Goal: Task Accomplishment & Management: Manage account settings

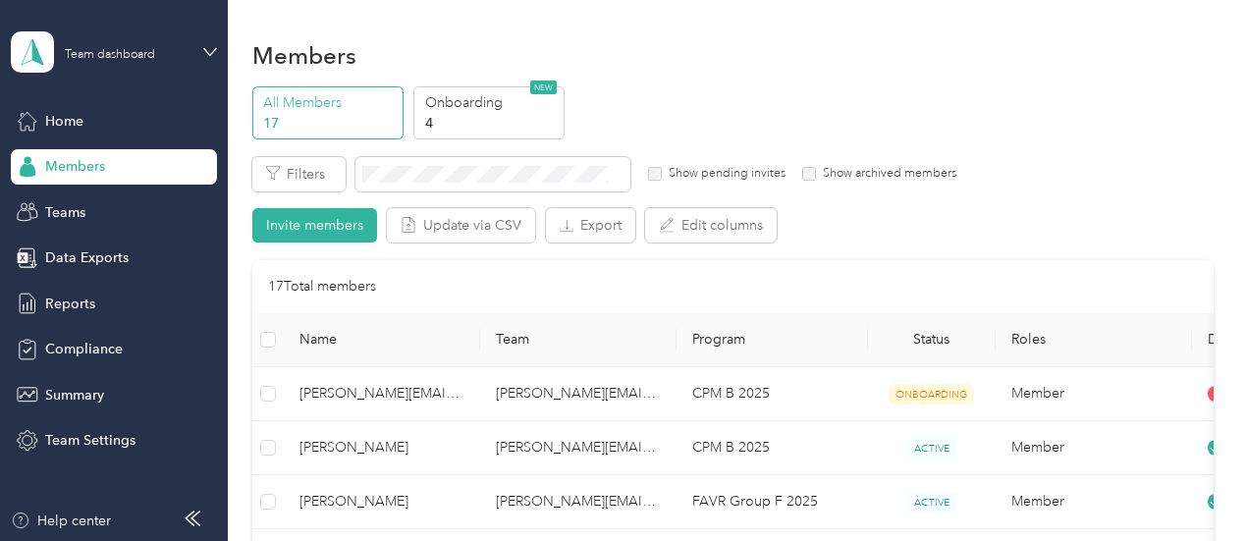
scroll to position [2, 0]
click at [81, 353] on span "Compliance" at bounding box center [84, 349] width 78 height 21
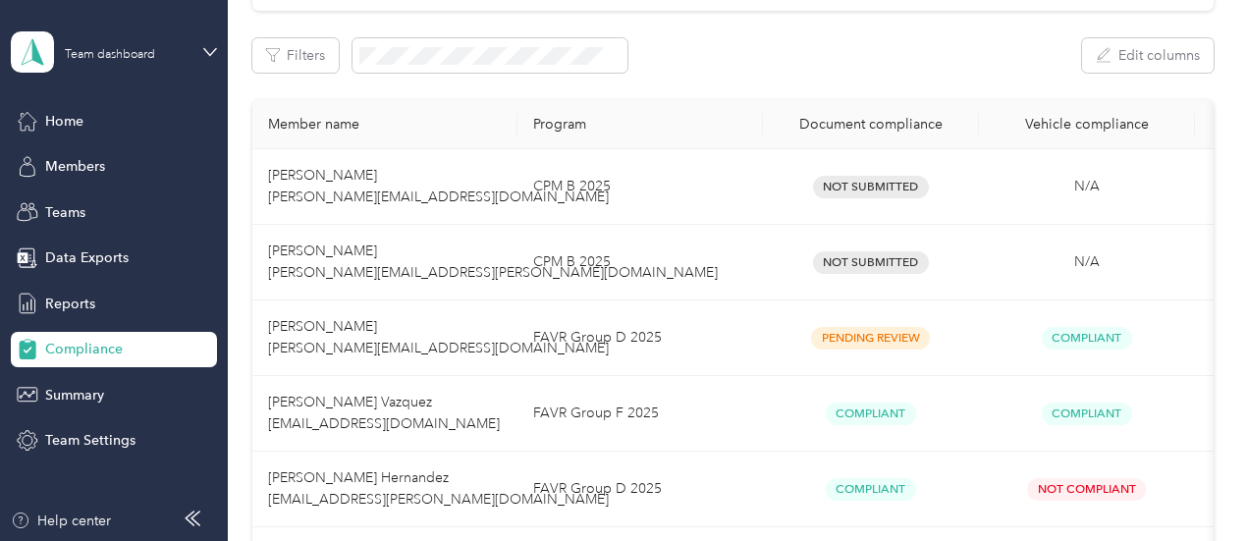
scroll to position [761, 0]
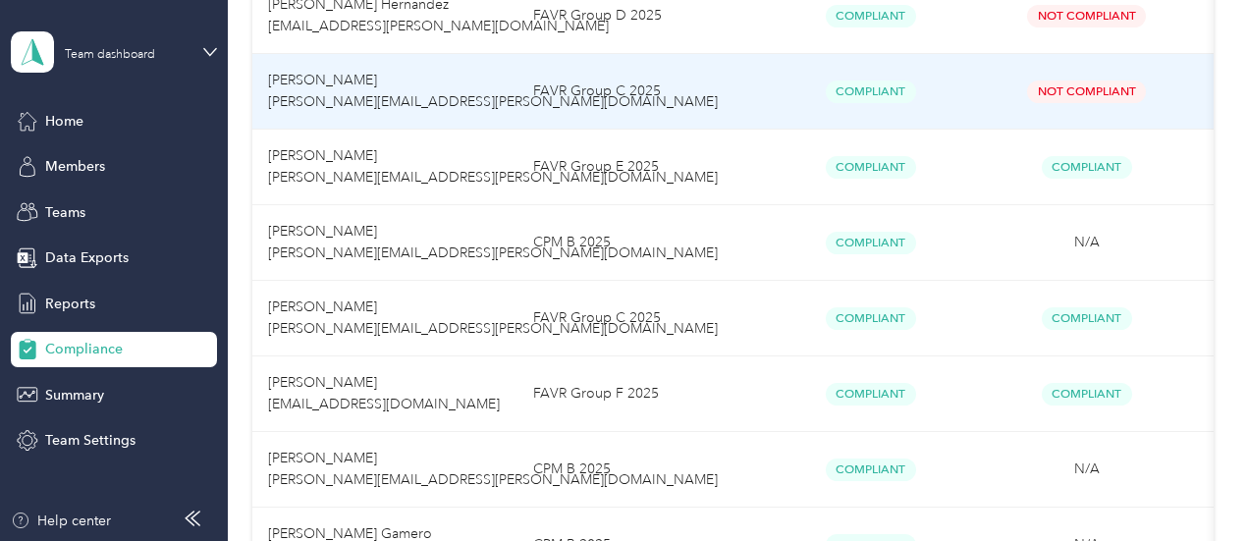
click at [1082, 91] on span "Not Compliant" at bounding box center [1086, 92] width 119 height 23
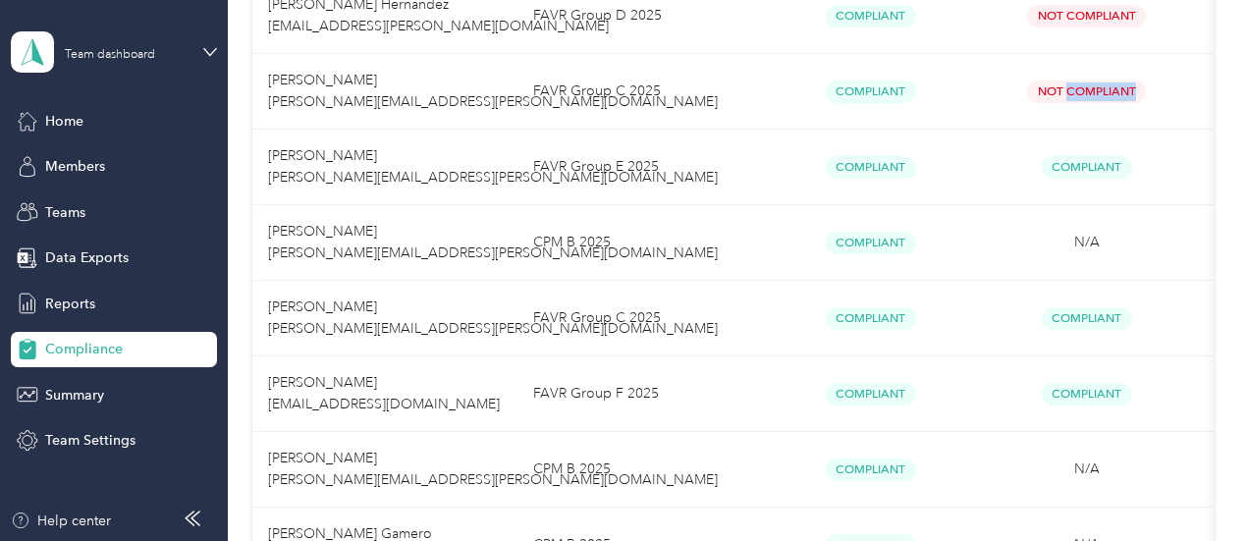
scroll to position [288, 0]
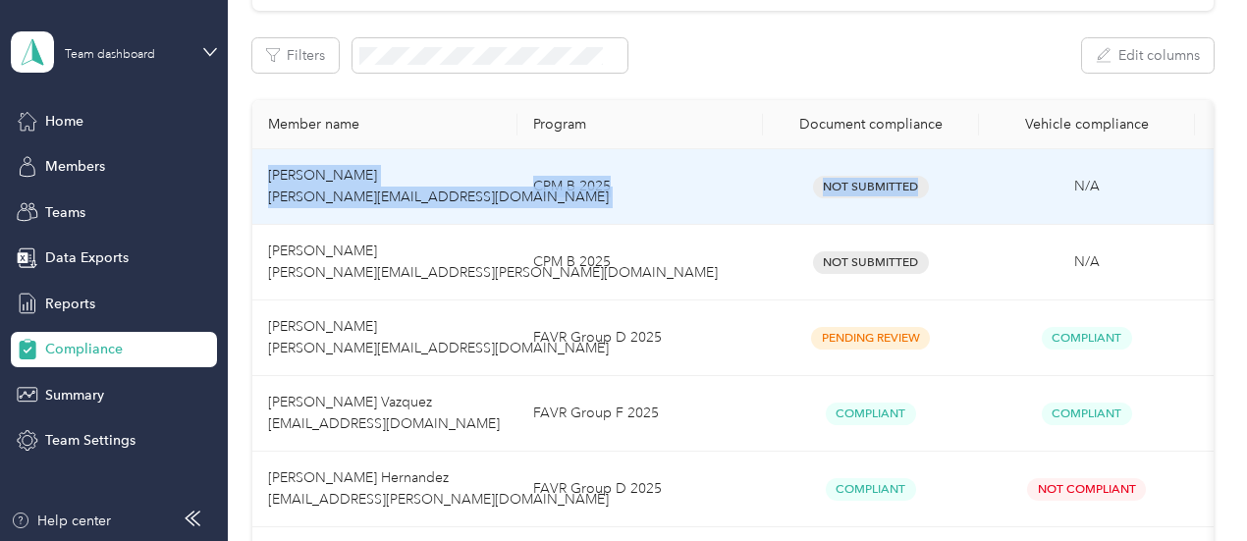
drag, startPoint x: 273, startPoint y: 162, endPoint x: 945, endPoint y: 197, distance: 672.6
click at [945, 197] on tr "[PERSON_NAME] [PERSON_NAME][EMAIL_ADDRESS][DOMAIN_NAME] CPM B 2025 Not Submitte…" at bounding box center [797, 187] width 1090 height 76
click at [951, 179] on div "Not Submitted" at bounding box center [871, 187] width 185 height 23
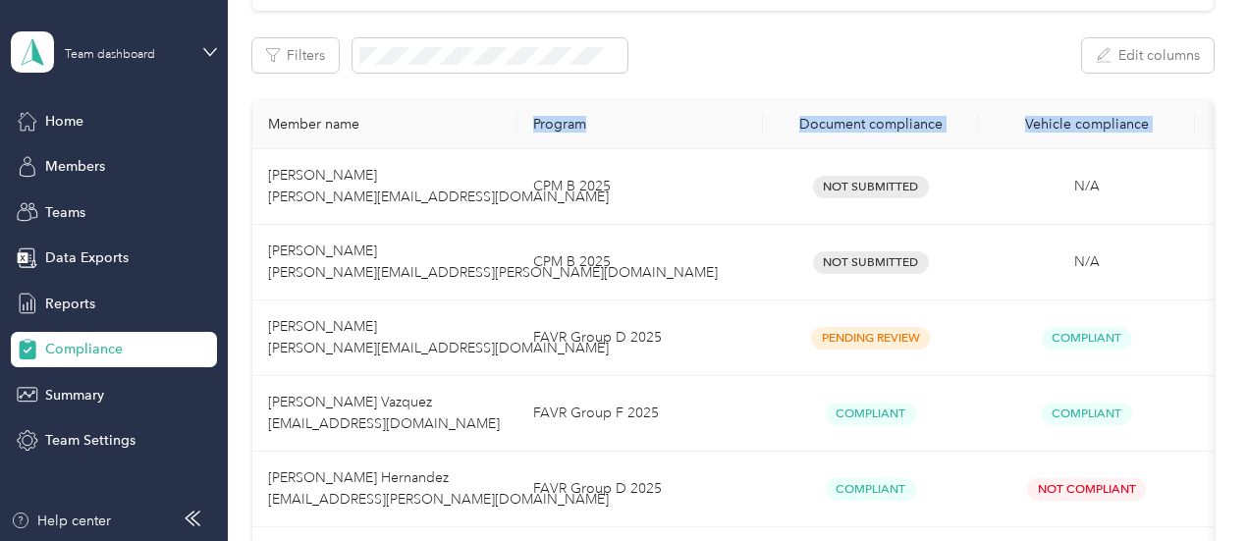
drag, startPoint x: 253, startPoint y: 159, endPoint x: 494, endPoint y: 131, distance: 242.3
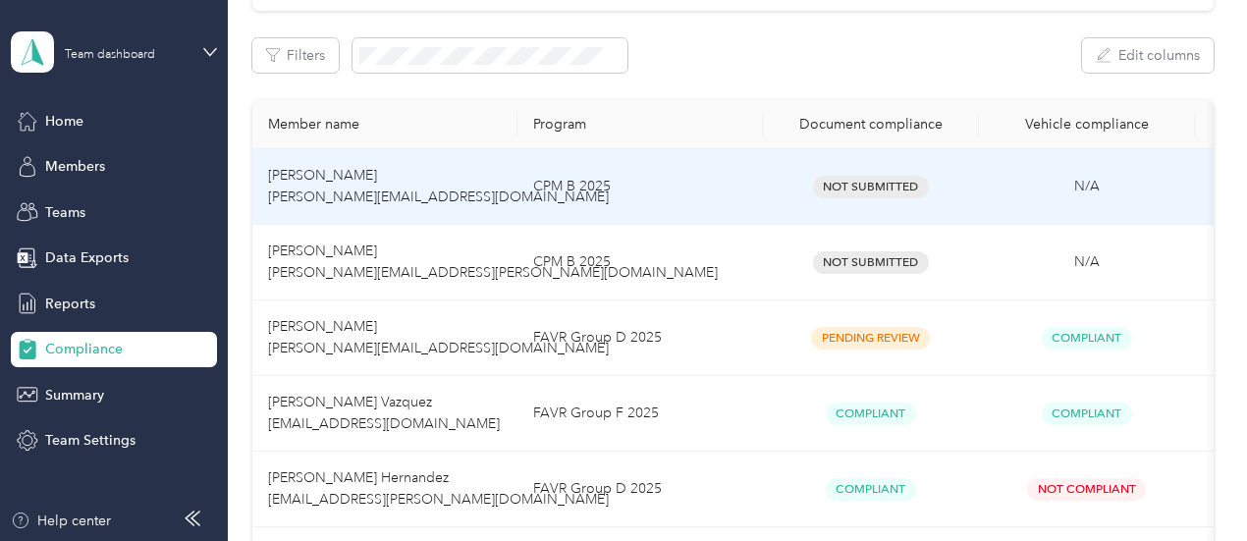
click at [395, 166] on td "[PERSON_NAME] [PERSON_NAME][EMAIL_ADDRESS][DOMAIN_NAME]" at bounding box center [384, 187] width 265 height 76
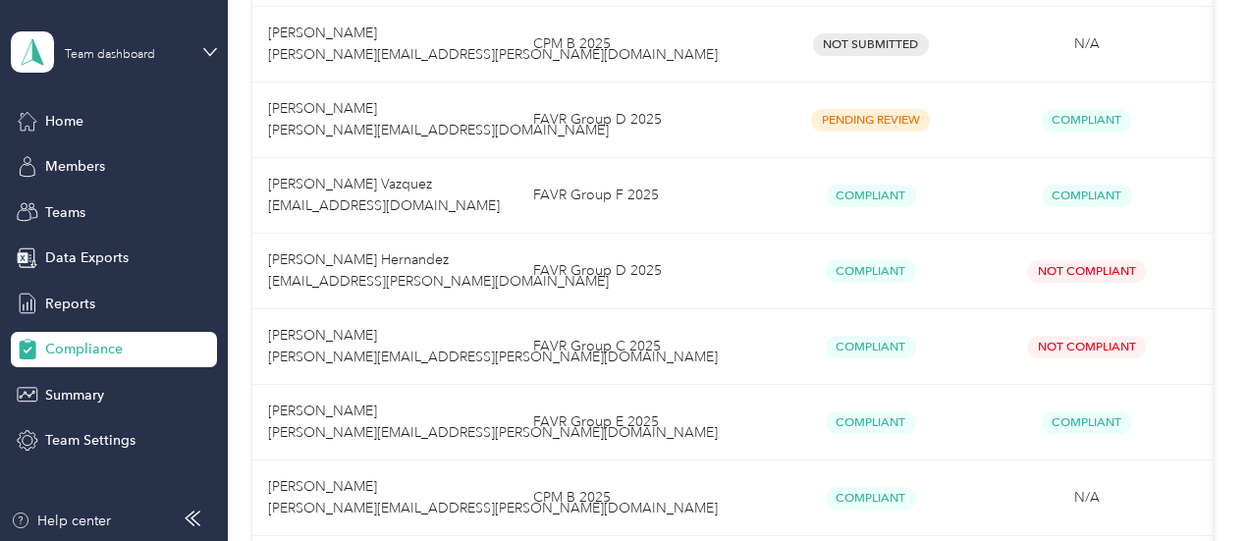
scroll to position [522, 0]
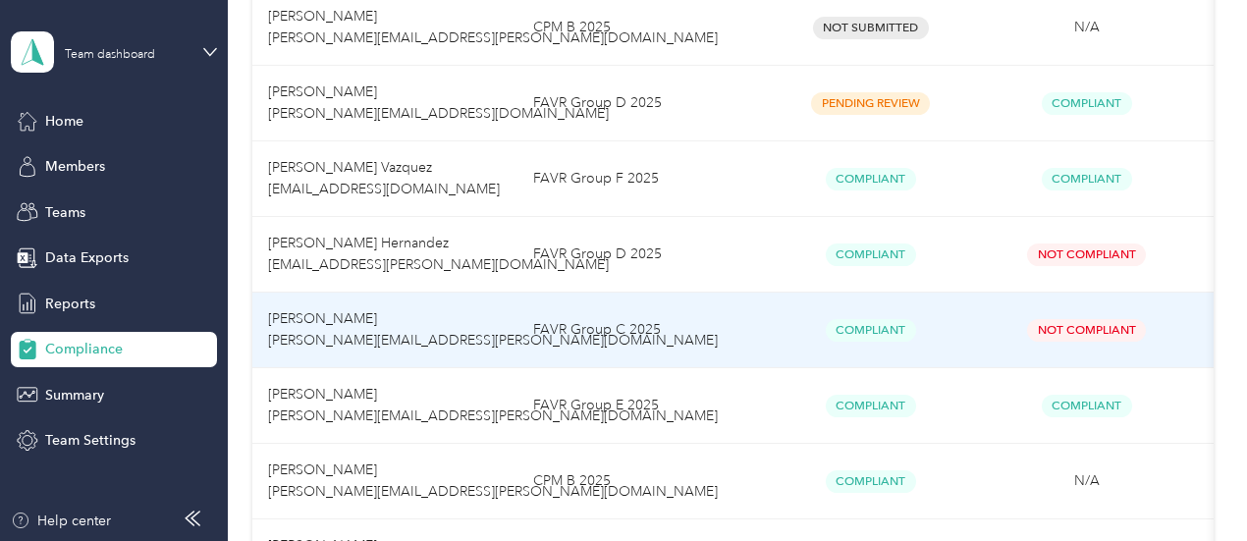
click at [1072, 329] on span "Not Compliant" at bounding box center [1086, 330] width 119 height 23
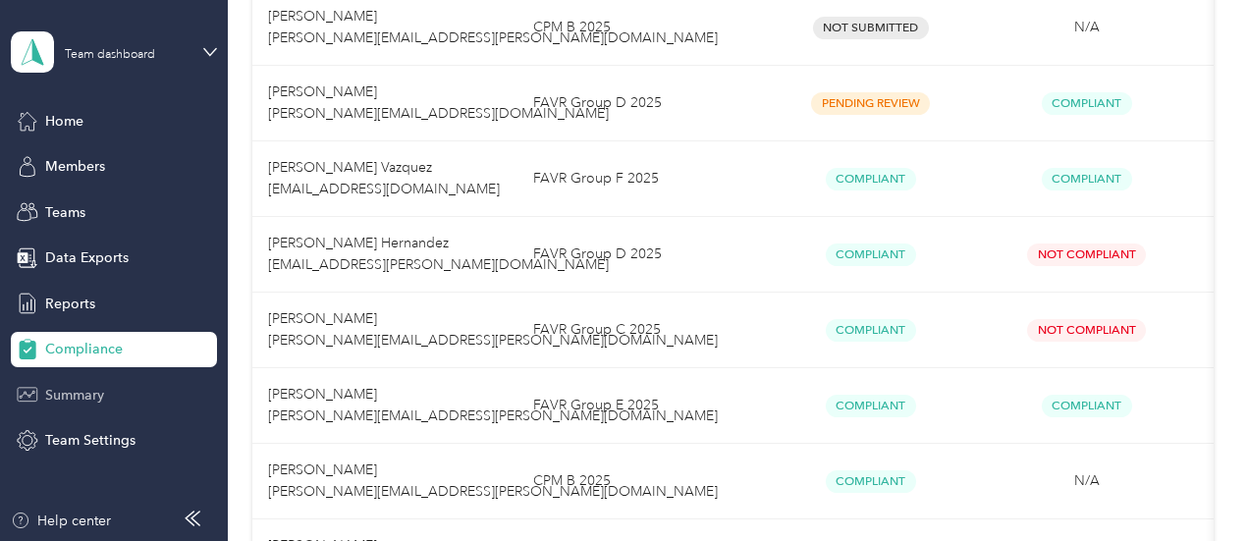
click at [90, 388] on span "Summary" at bounding box center [74, 395] width 59 height 21
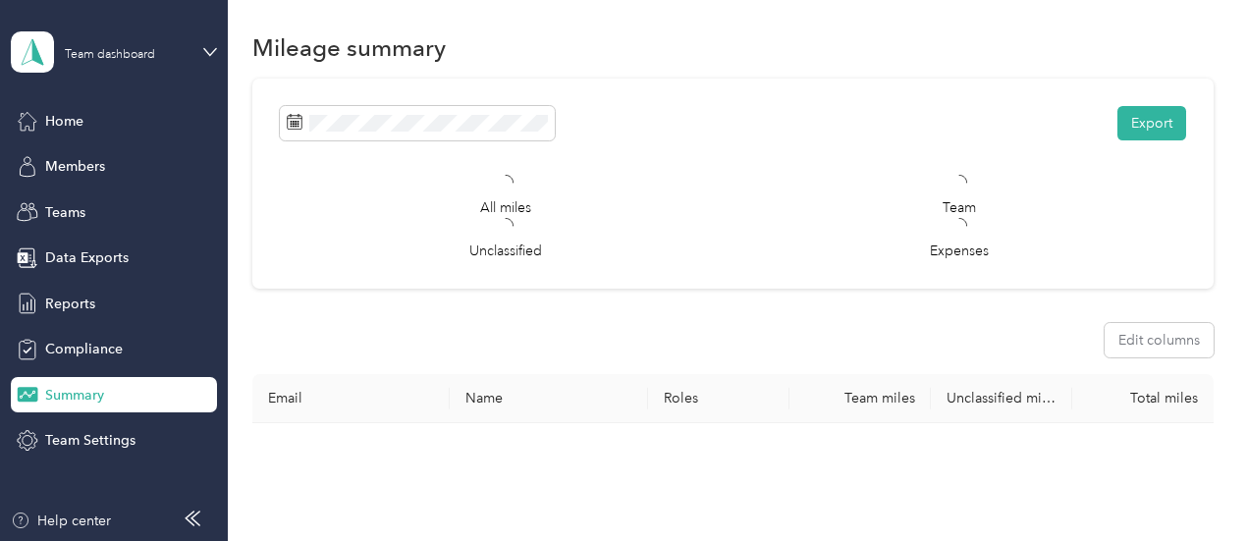
scroll to position [522, 0]
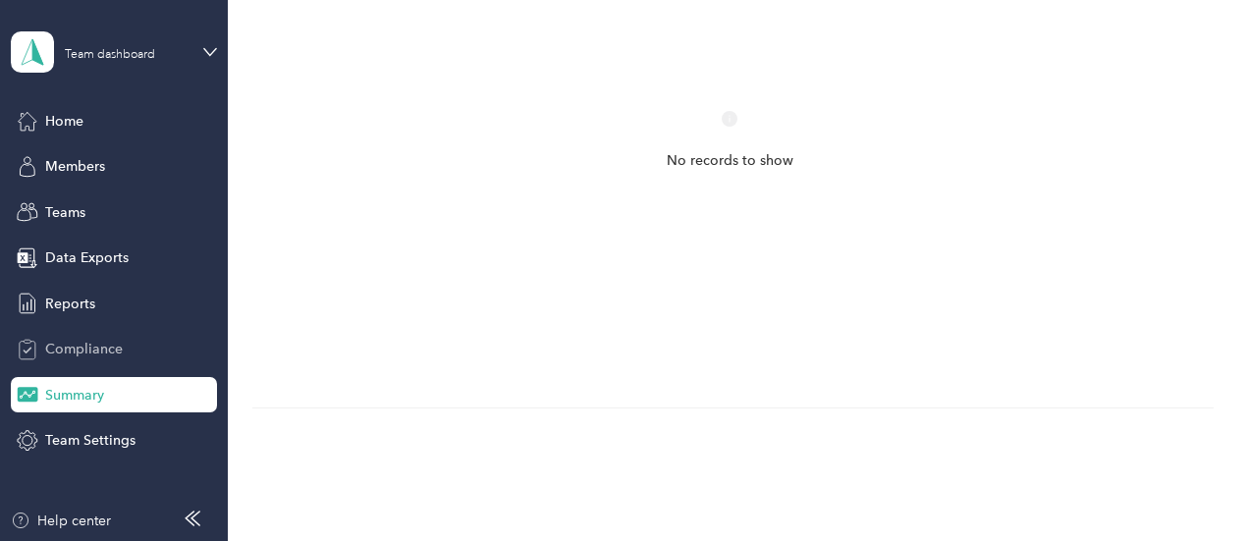
click at [81, 360] on div "Compliance" at bounding box center [114, 349] width 206 height 35
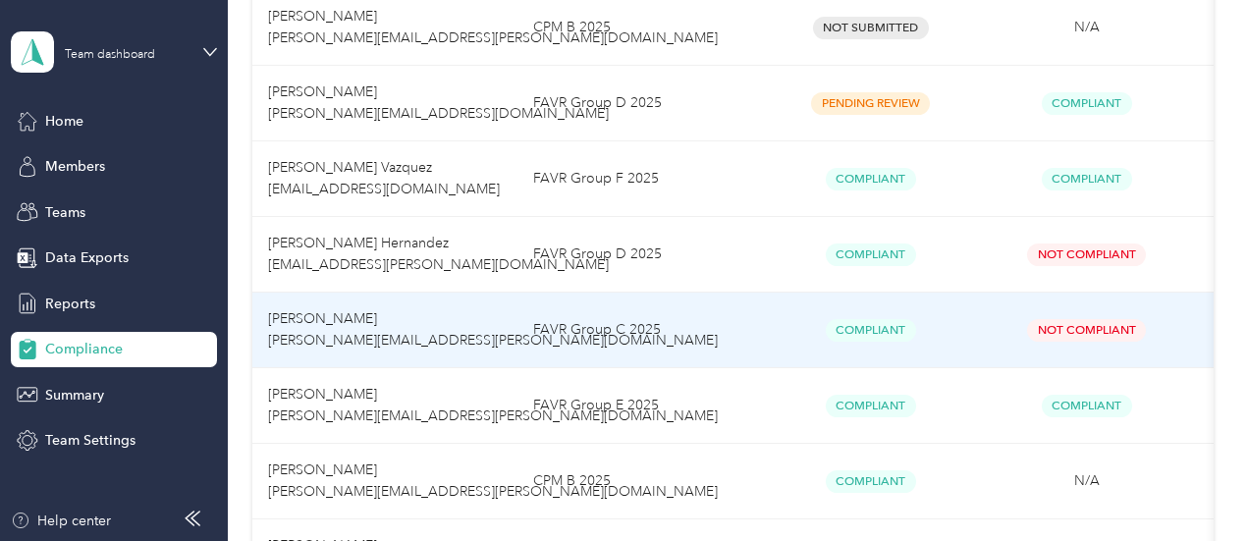
click at [1059, 331] on span "Not Compliant" at bounding box center [1086, 330] width 119 height 23
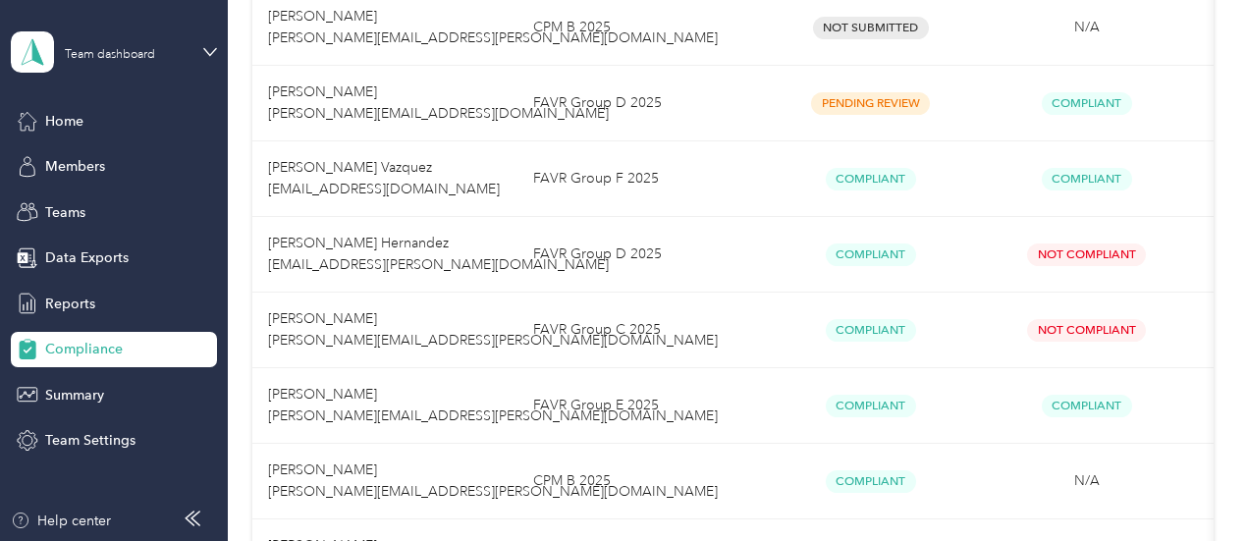
click at [126, 520] on div "Help center" at bounding box center [114, 526] width 207 height 31
click at [191, 519] on icon at bounding box center [193, 519] width 16 height 16
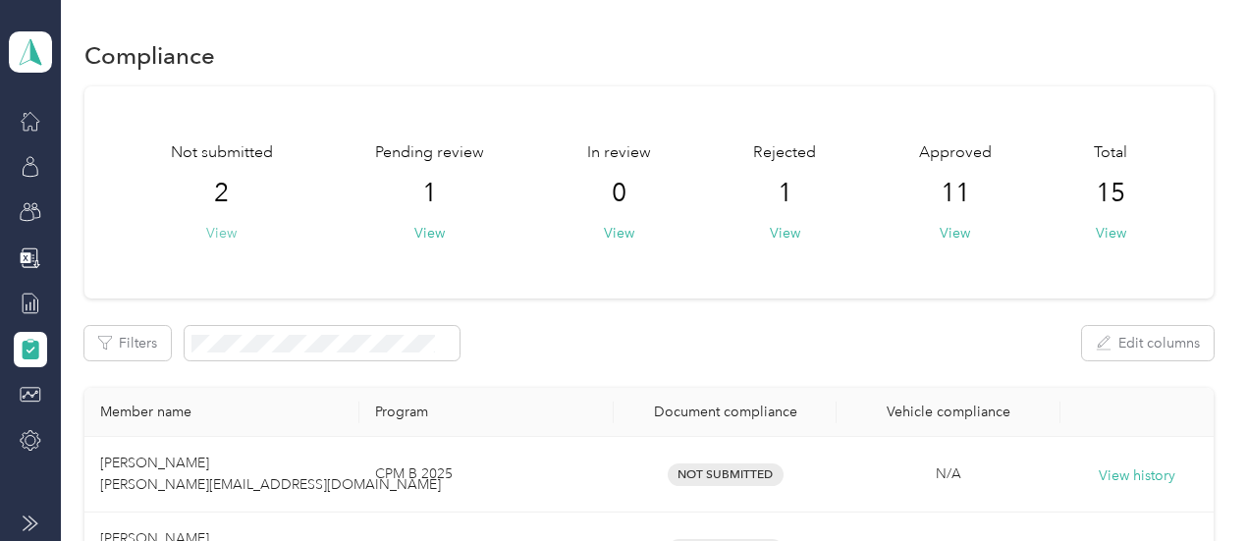
click at [224, 231] on button "View" at bounding box center [221, 233] width 30 height 21
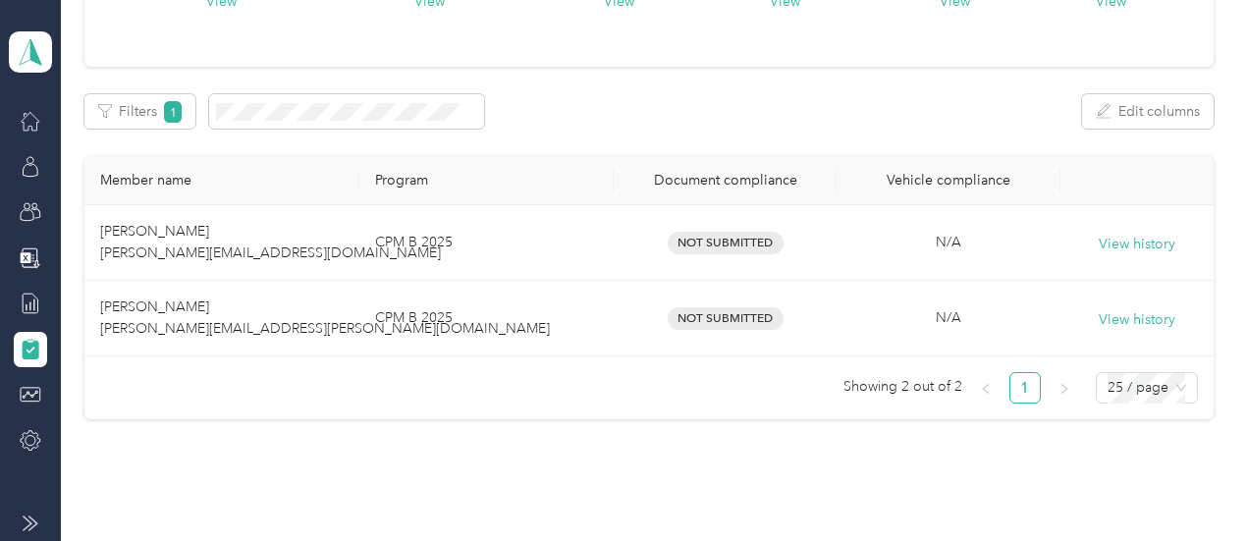
scroll to position [251, 0]
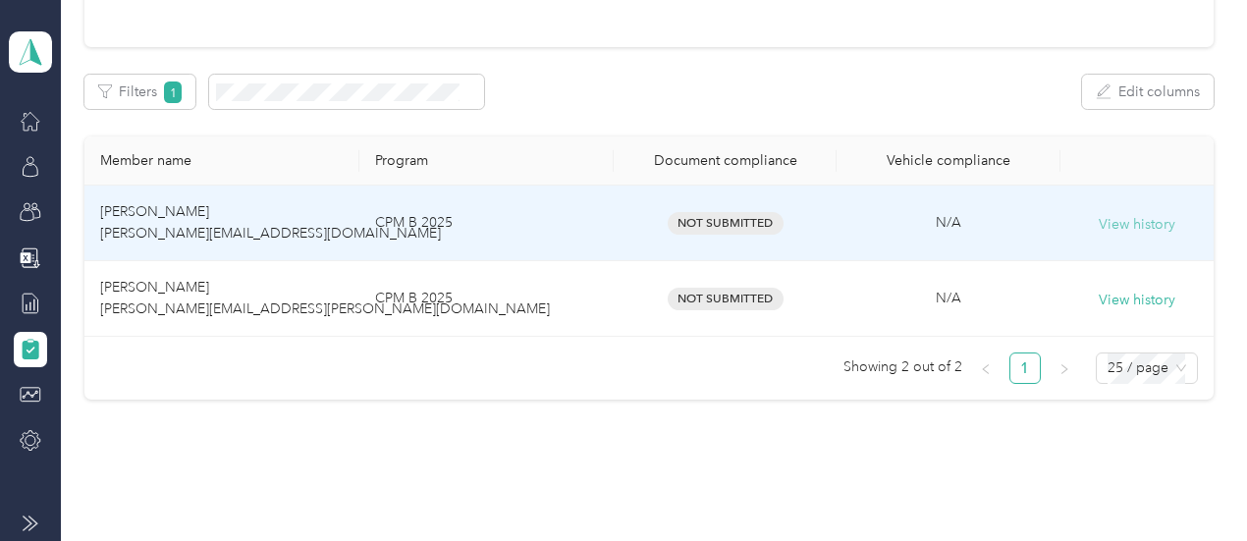
click at [1119, 224] on button "View history" at bounding box center [1137, 225] width 77 height 22
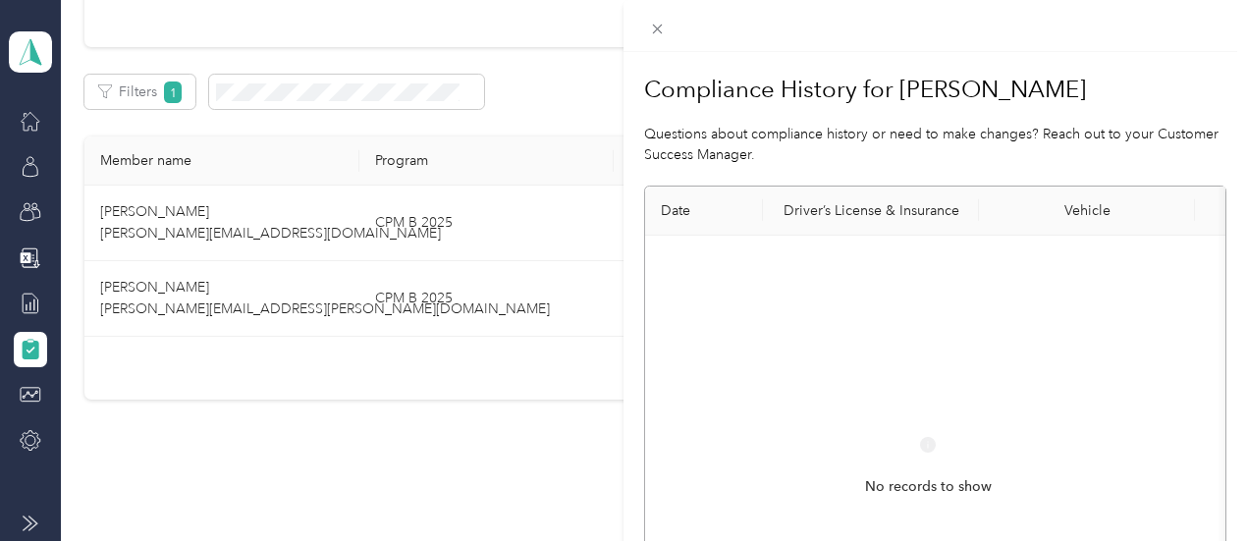
click at [347, 478] on div "Compliance History for [PERSON_NAME] Questions about compliance history or need…" at bounding box center [623, 270] width 1247 height 541
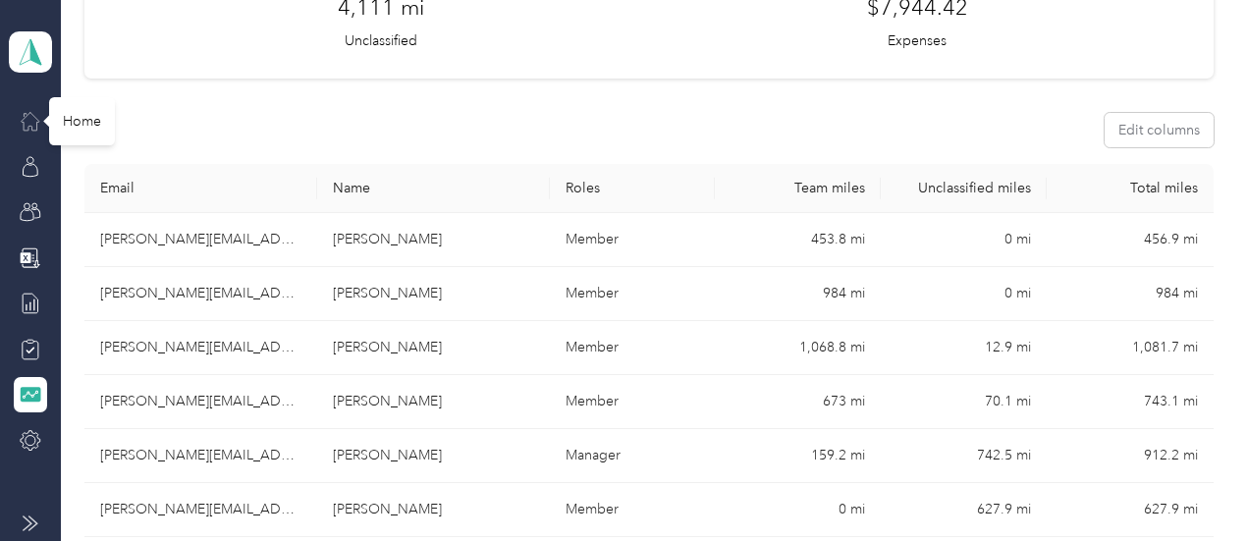
click at [25, 124] on icon at bounding box center [31, 121] width 22 height 22
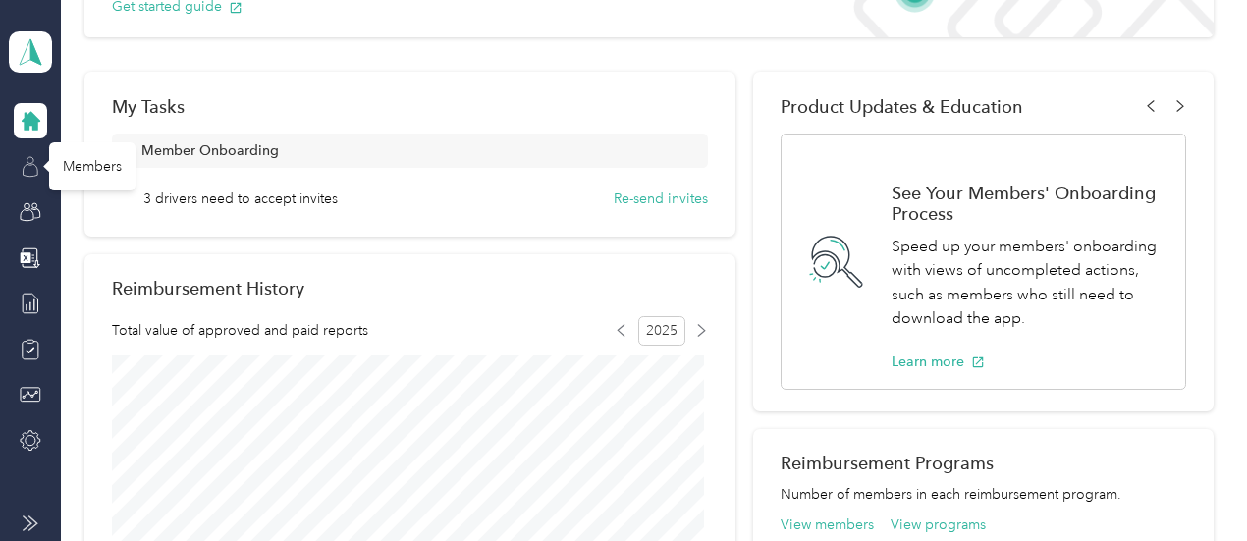
click at [31, 169] on icon at bounding box center [31, 167] width 22 height 22
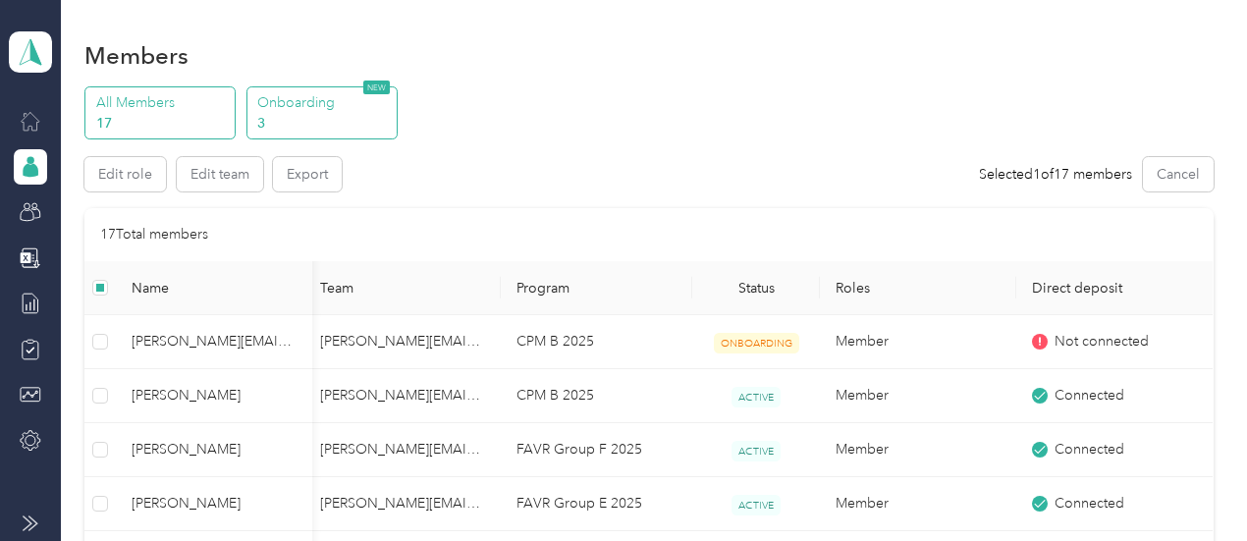
click at [316, 105] on p "Onboarding" at bounding box center [324, 102] width 134 height 21
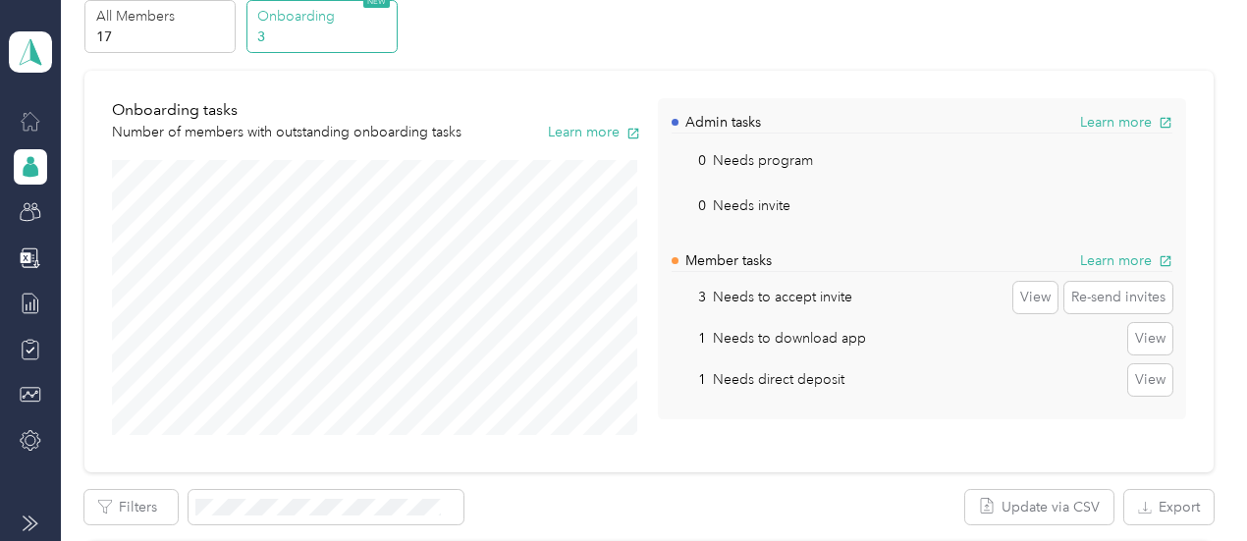
scroll to position [41, 0]
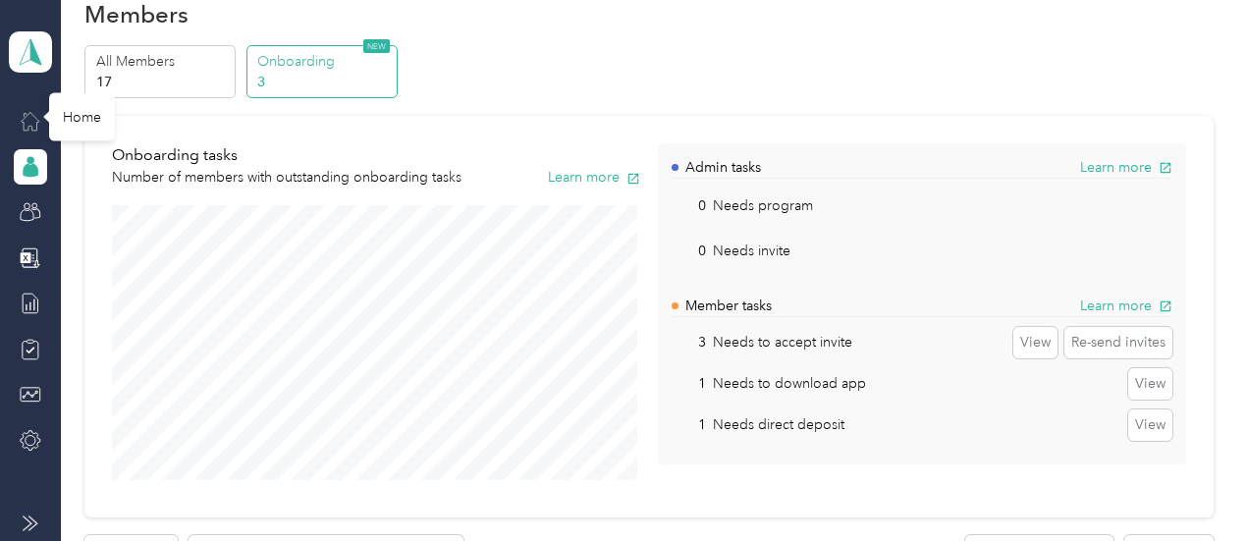
click at [28, 129] on icon at bounding box center [31, 121] width 22 height 22
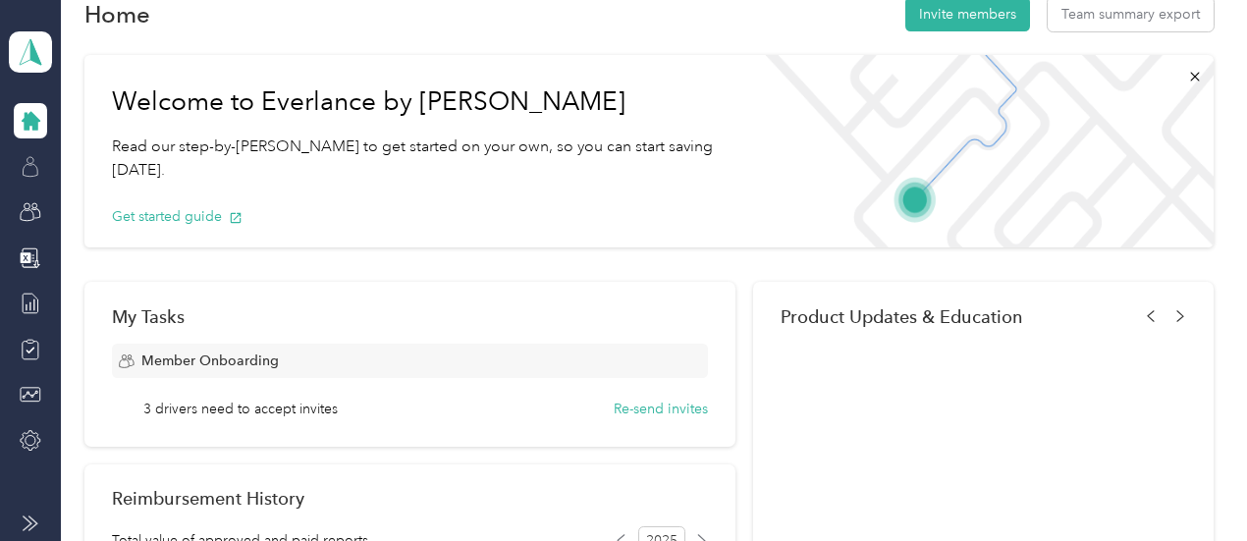
click at [27, 168] on icon at bounding box center [31, 167] width 22 height 22
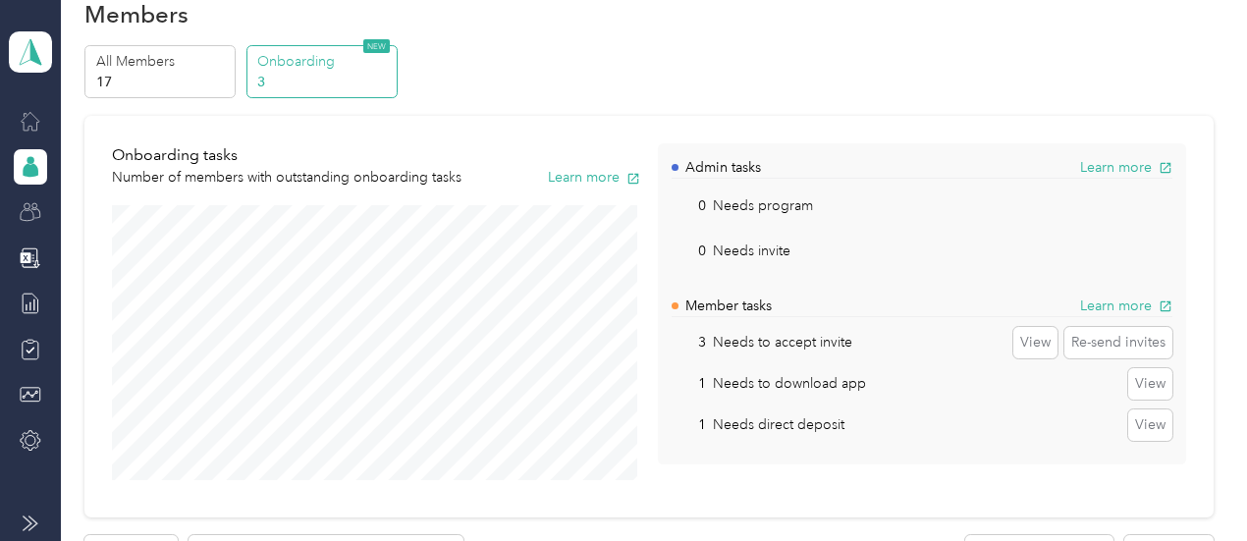
click at [29, 214] on icon at bounding box center [31, 212] width 22 height 22
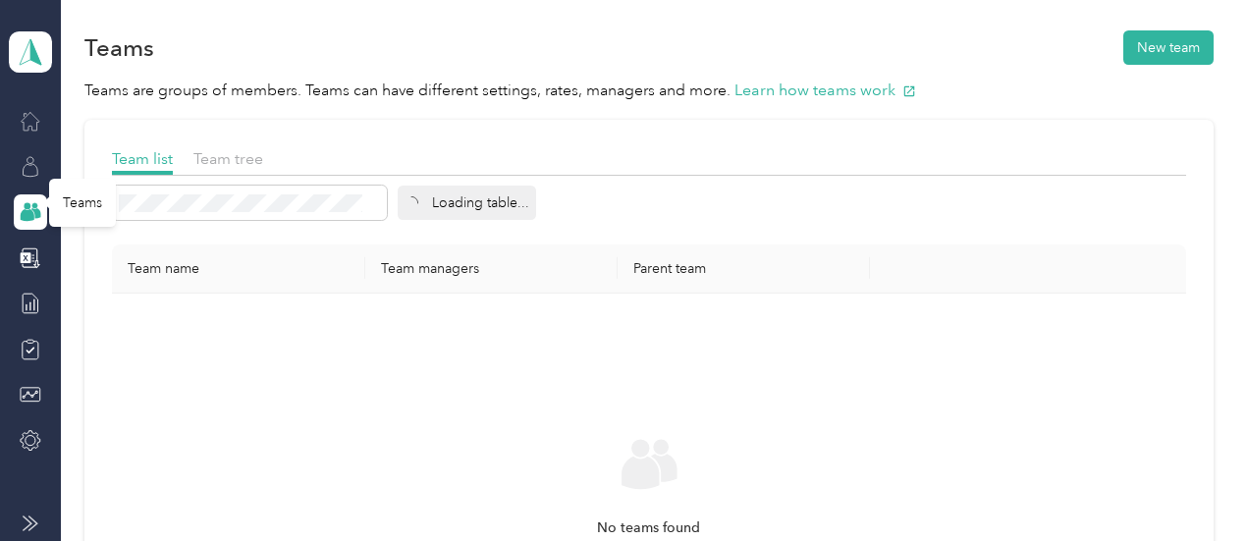
scroll to position [41, 0]
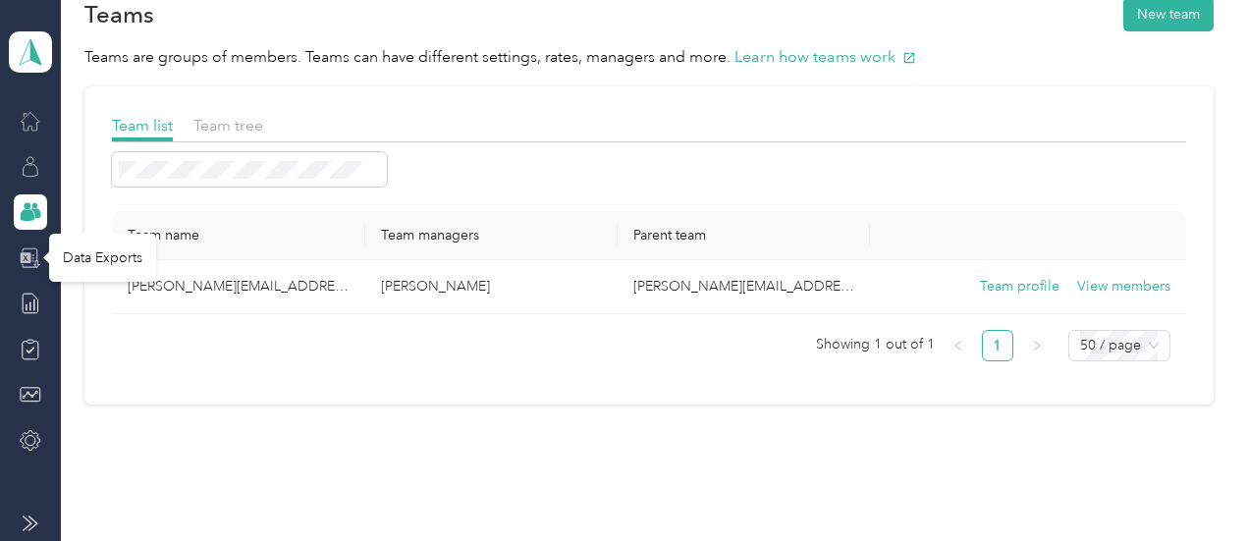
click at [26, 260] on icon at bounding box center [26, 257] width 11 height 11
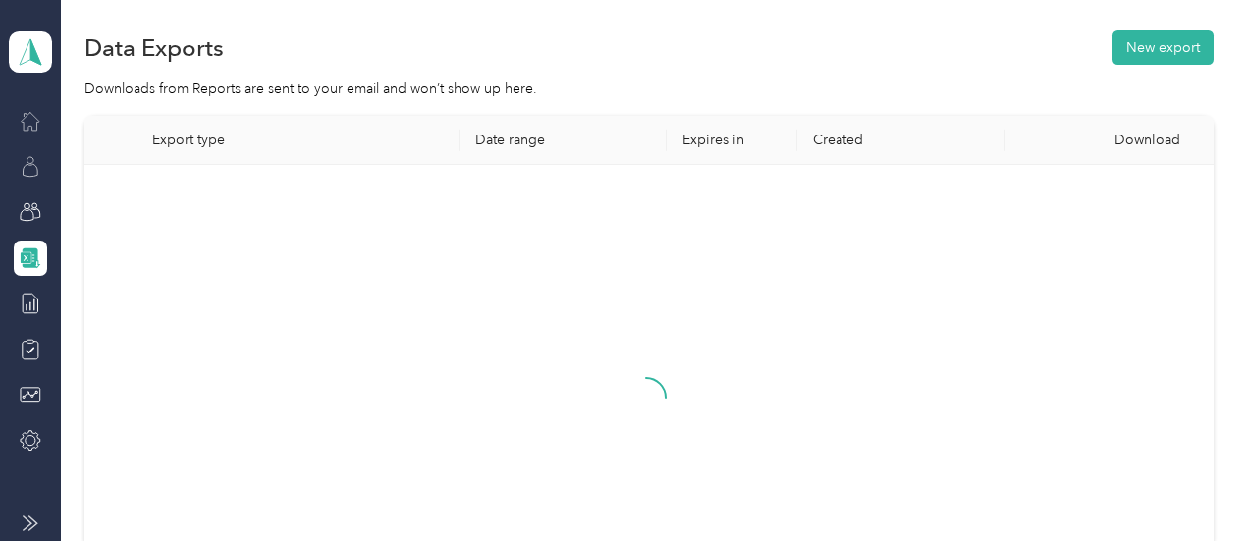
scroll to position [41, 0]
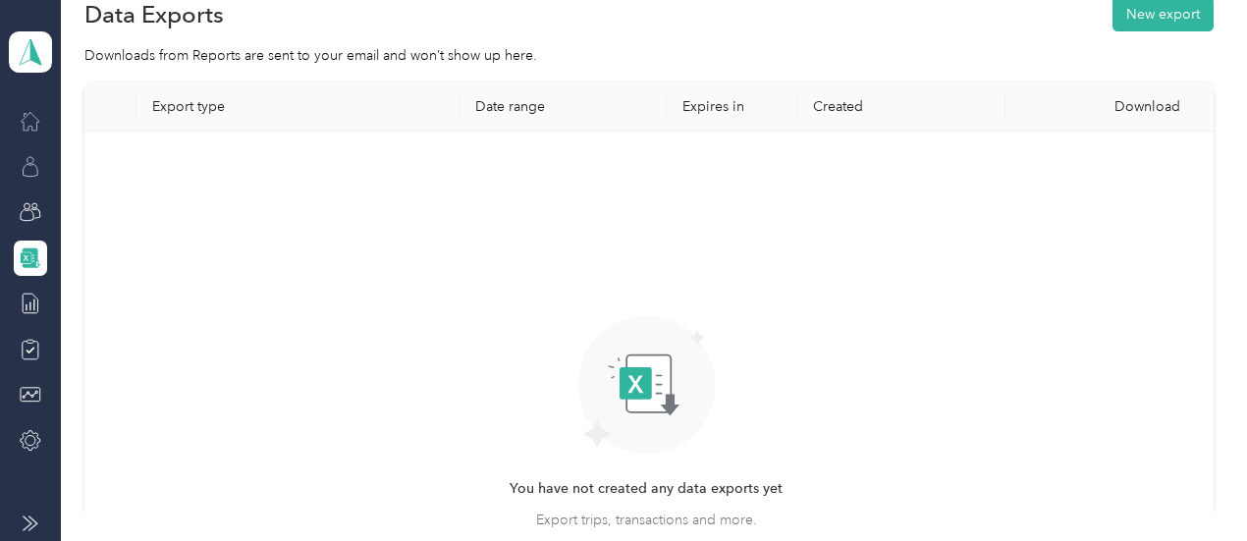
drag, startPoint x: 26, startPoint y: 260, endPoint x: 478, endPoint y: 298, distance: 454.3
click at [478, 298] on section "Team dashboard Data Exports New export Downloads from Reports are sent to your …" at bounding box center [618, 270] width 1237 height 541
click at [34, 301] on line at bounding box center [34, 305] width 0 height 11
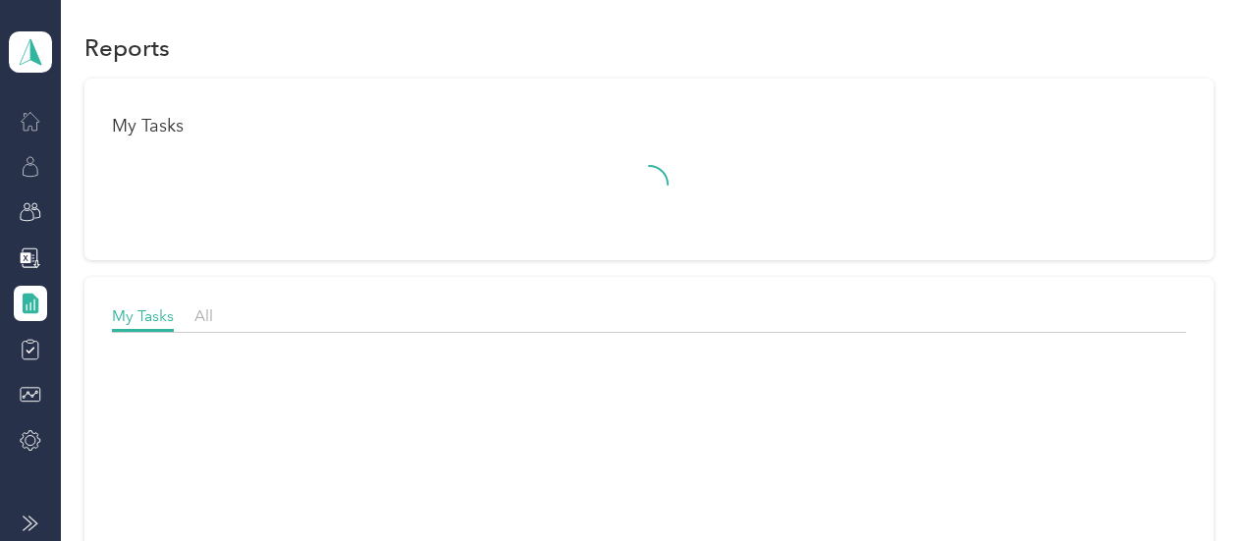
scroll to position [41, 0]
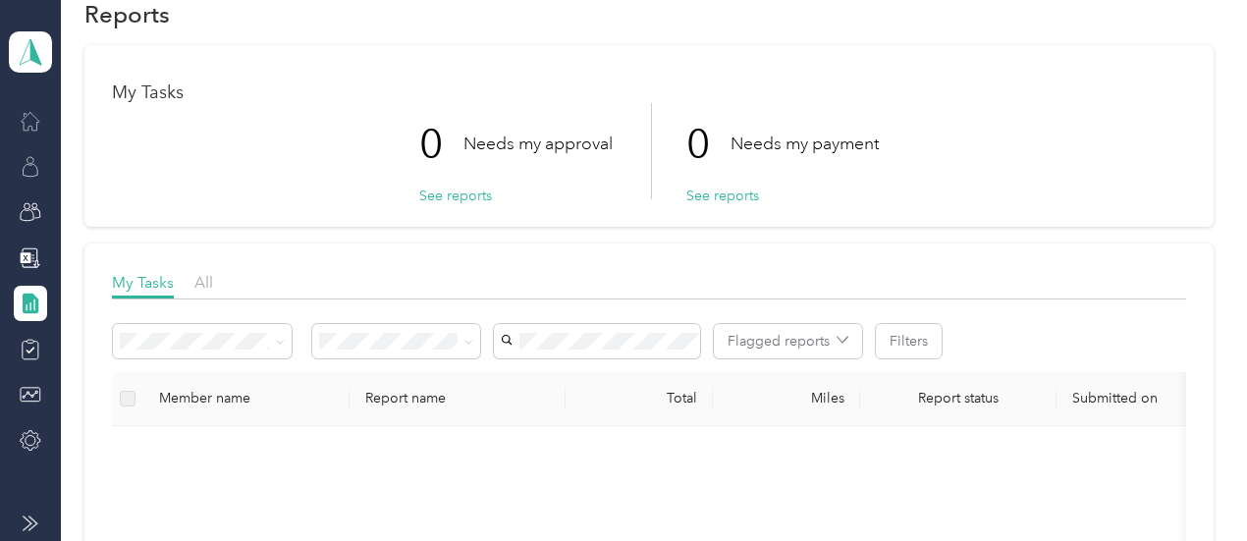
click at [29, 118] on icon at bounding box center [31, 121] width 22 height 22
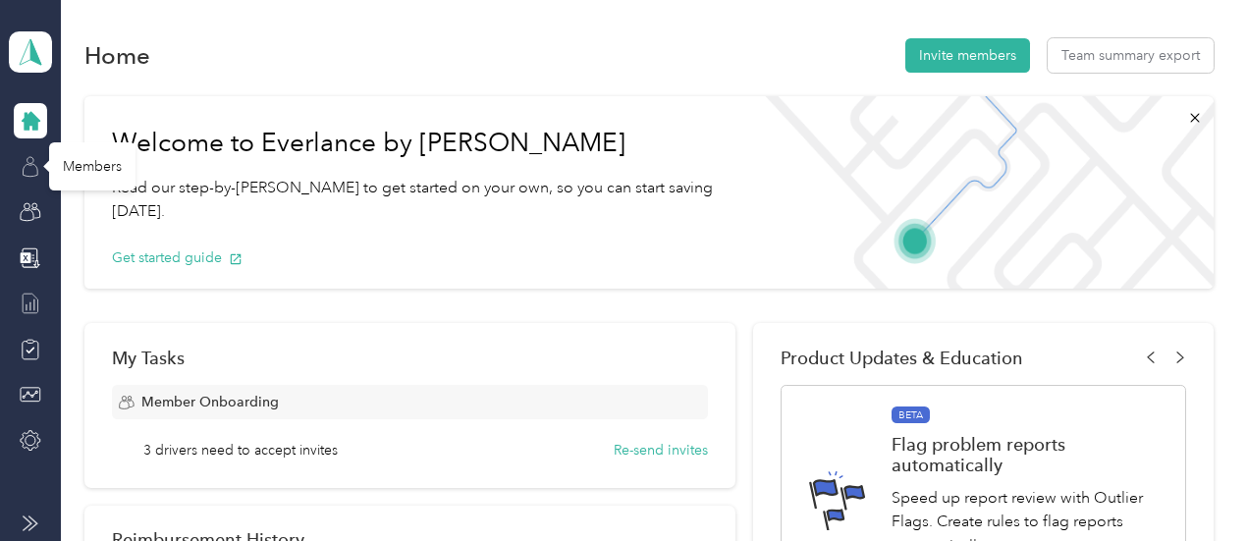
click at [30, 161] on icon at bounding box center [31, 167] width 22 height 22
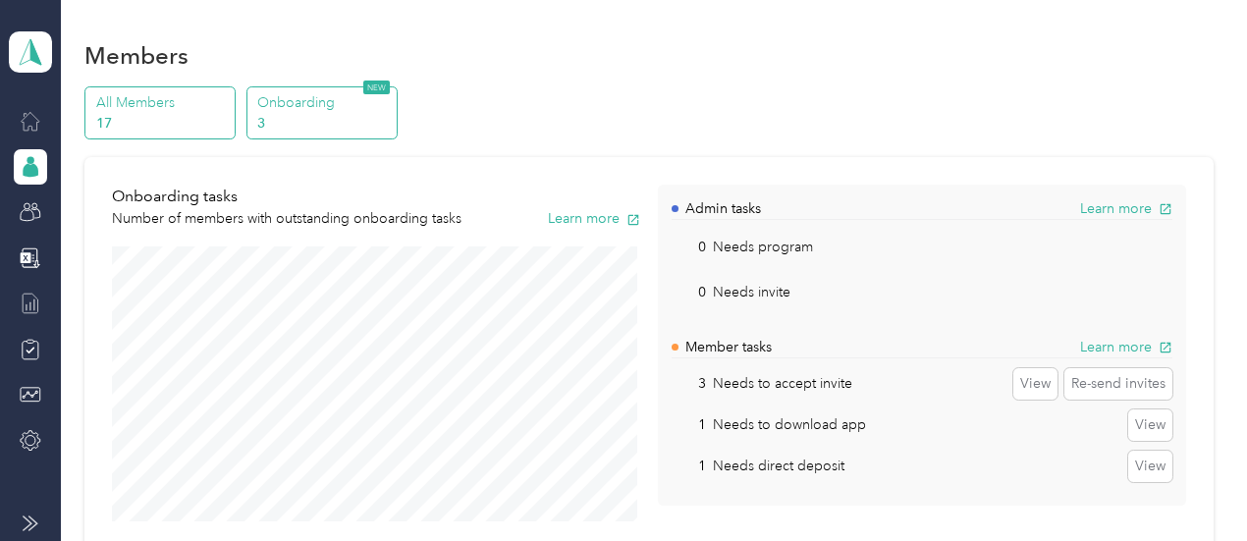
click at [169, 95] on p "All Members" at bounding box center [163, 102] width 134 height 21
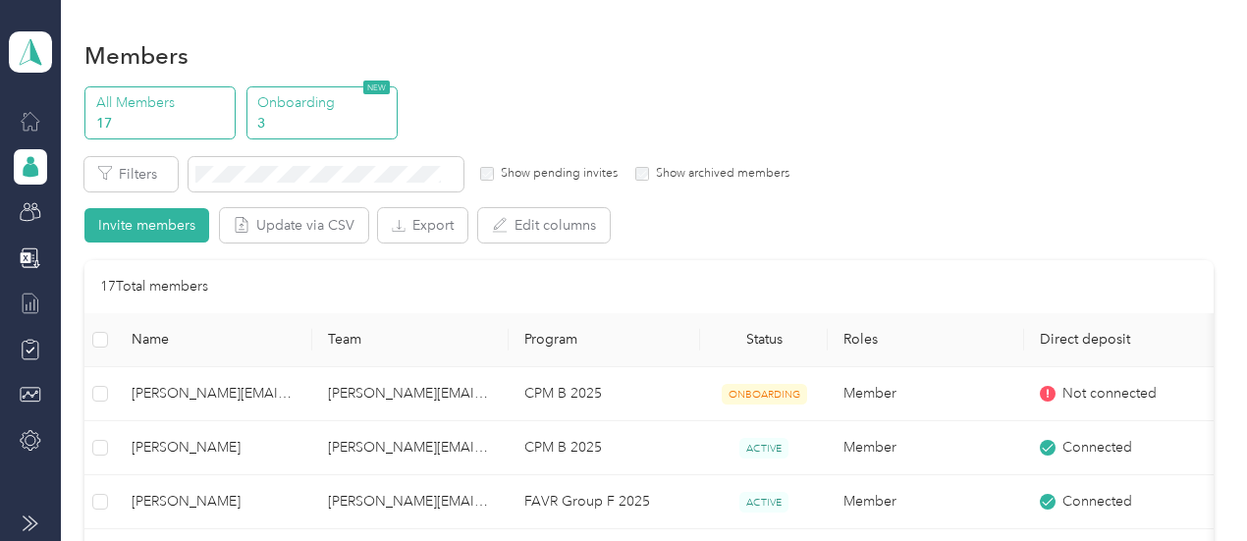
click at [342, 114] on p "3" at bounding box center [324, 123] width 134 height 21
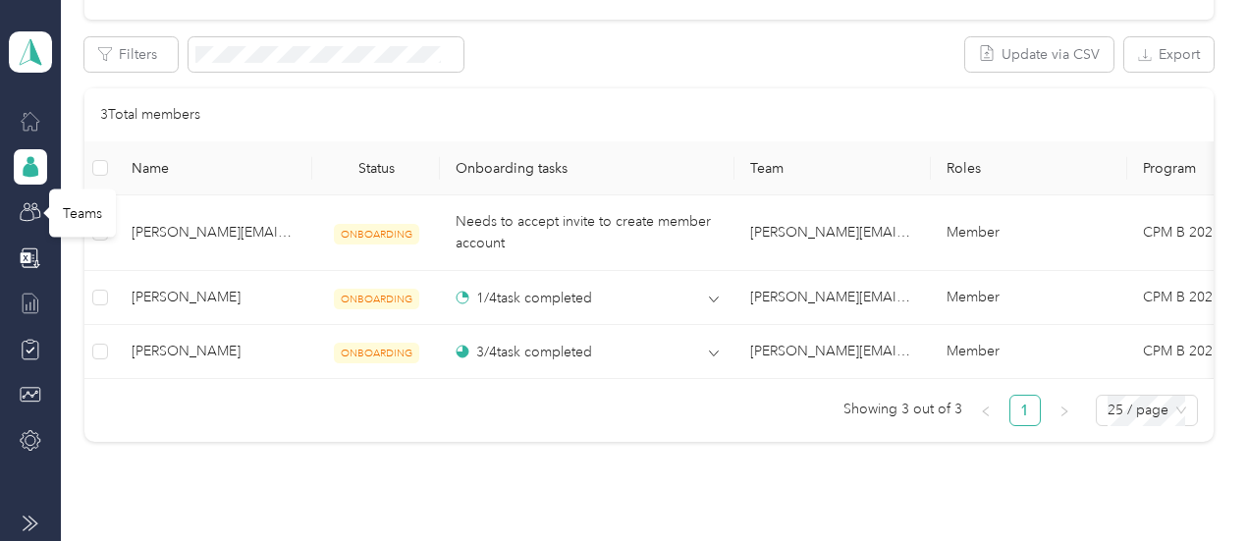
click at [31, 218] on icon at bounding box center [31, 212] width 22 height 22
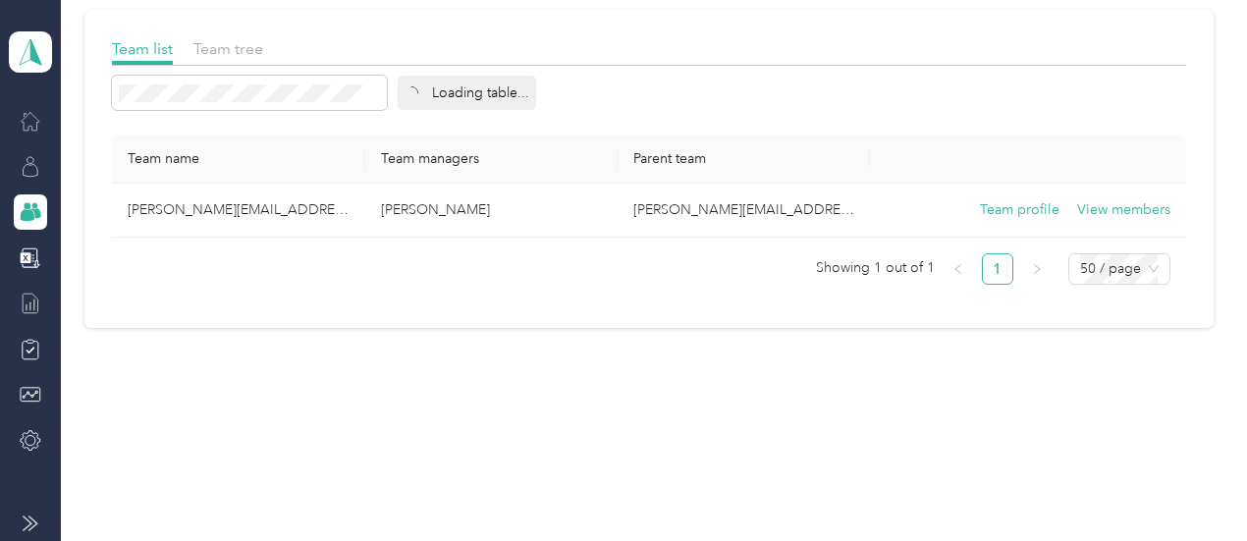
scroll to position [116, 0]
click at [27, 301] on icon at bounding box center [31, 304] width 22 height 22
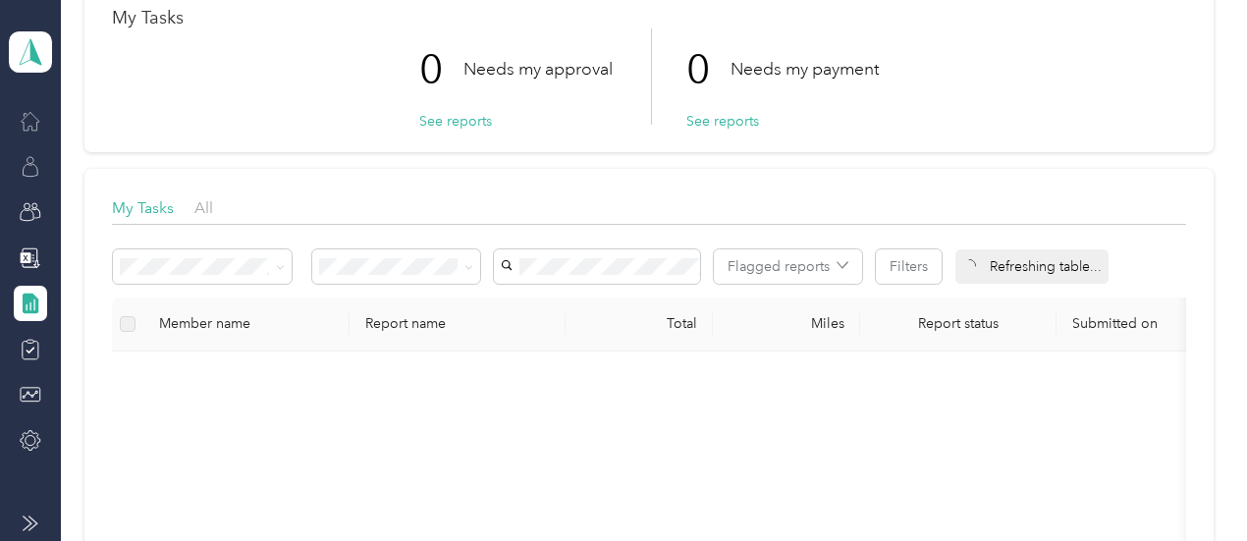
scroll to position [539, 0]
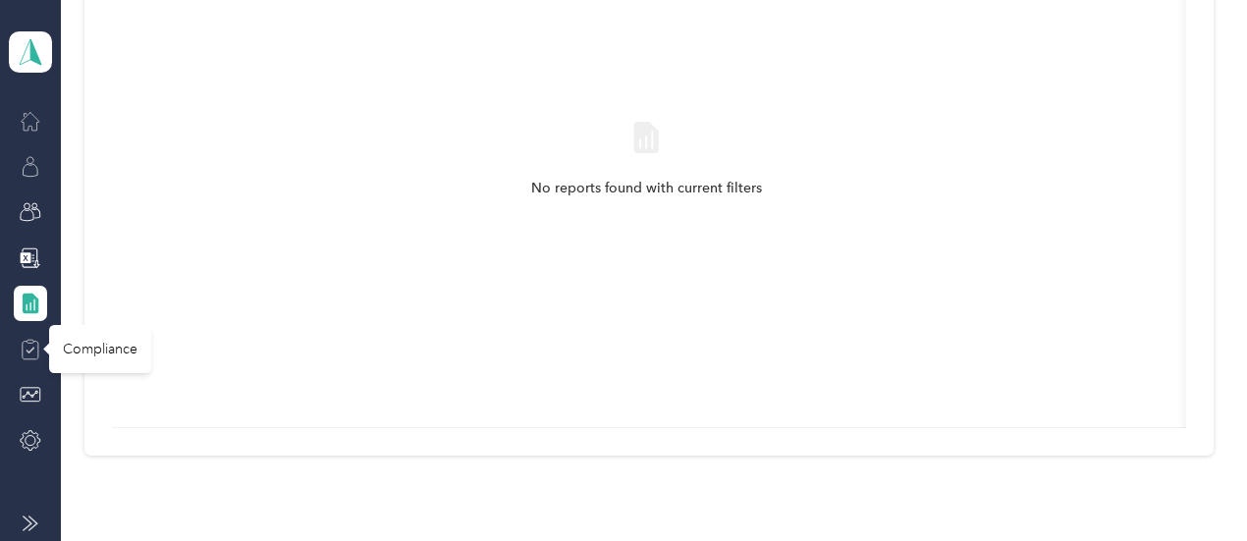
click at [30, 346] on icon at bounding box center [31, 350] width 22 height 22
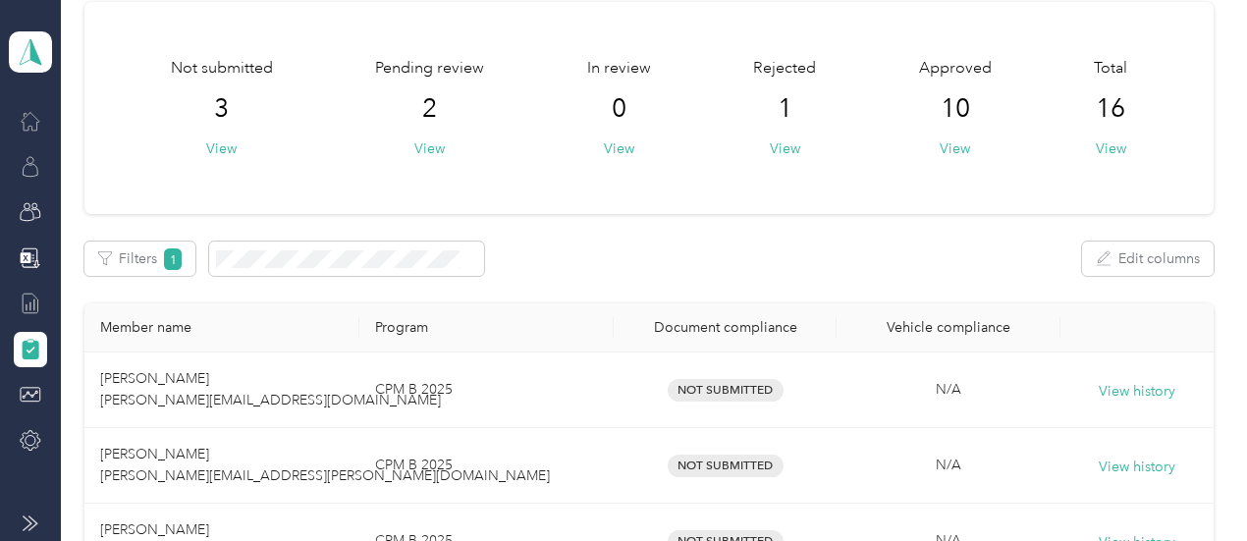
scroll to position [6, 0]
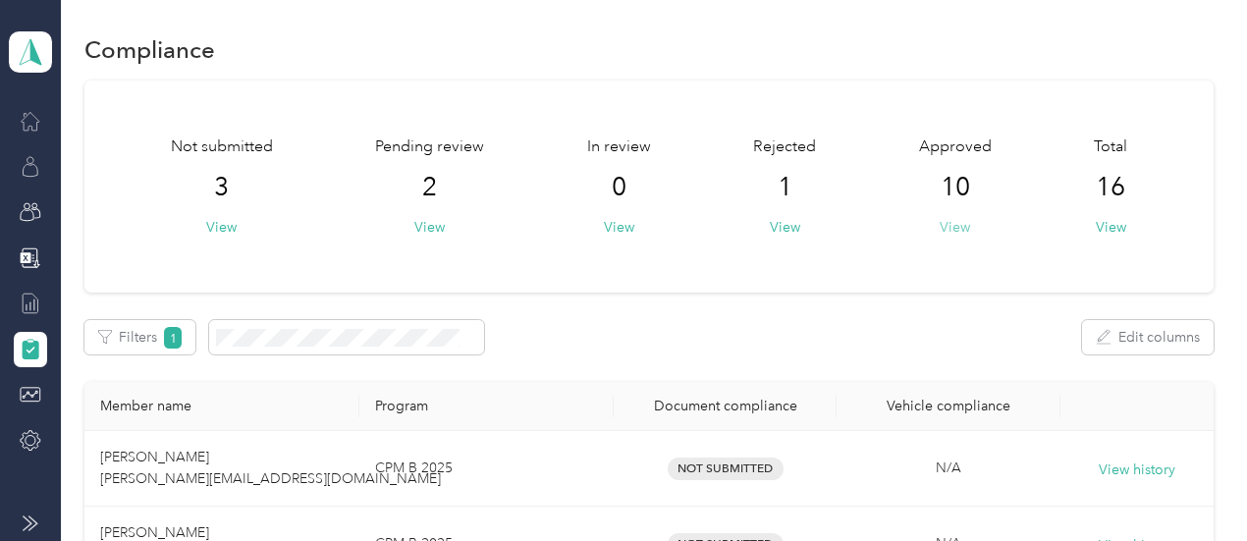
click at [955, 228] on button "View" at bounding box center [955, 227] width 30 height 21
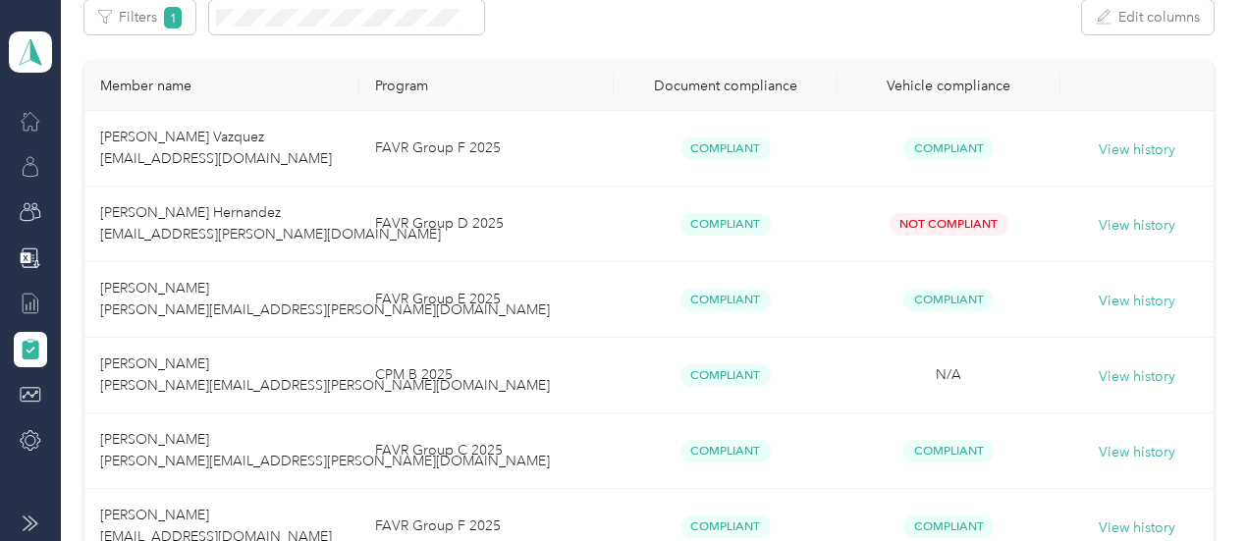
scroll to position [346, 0]
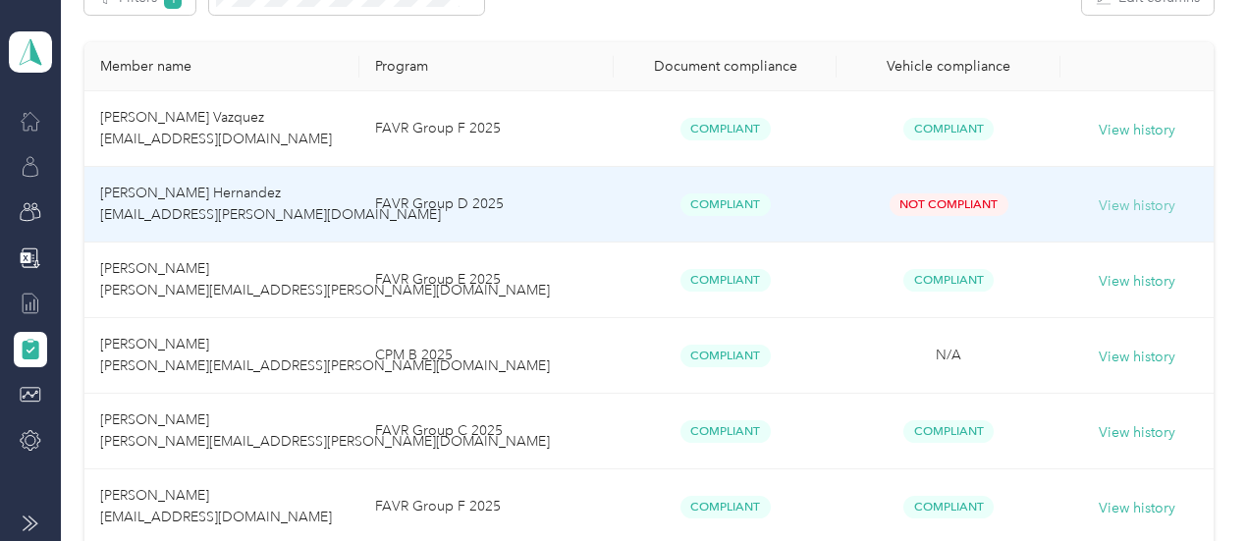
click at [1125, 203] on button "View history" at bounding box center [1137, 206] width 77 height 22
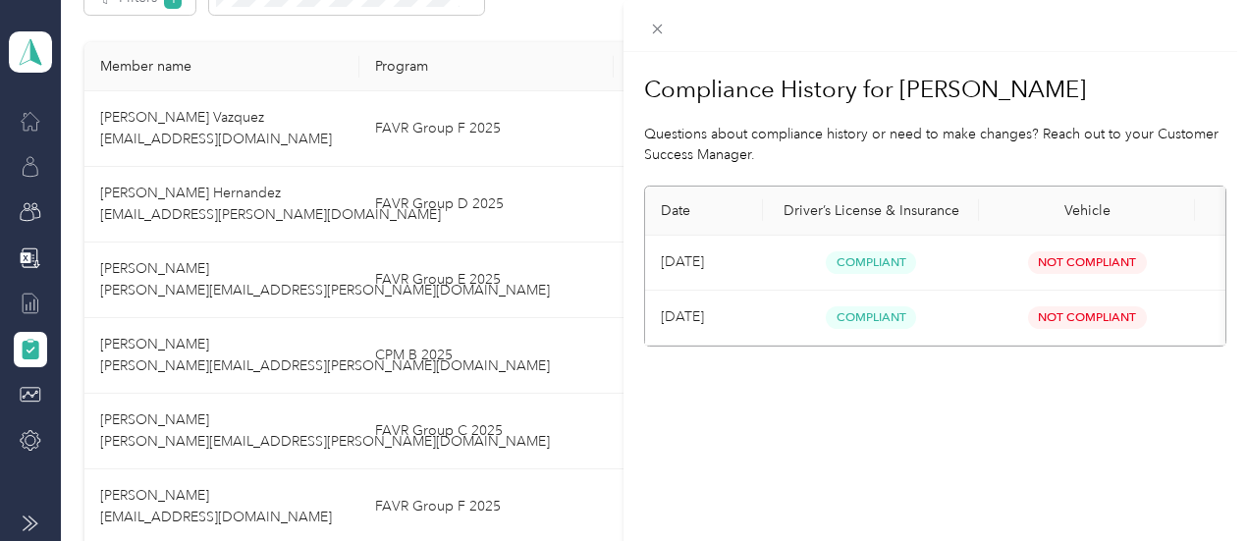
click at [1079, 256] on span "Not Compliant" at bounding box center [1087, 262] width 119 height 23
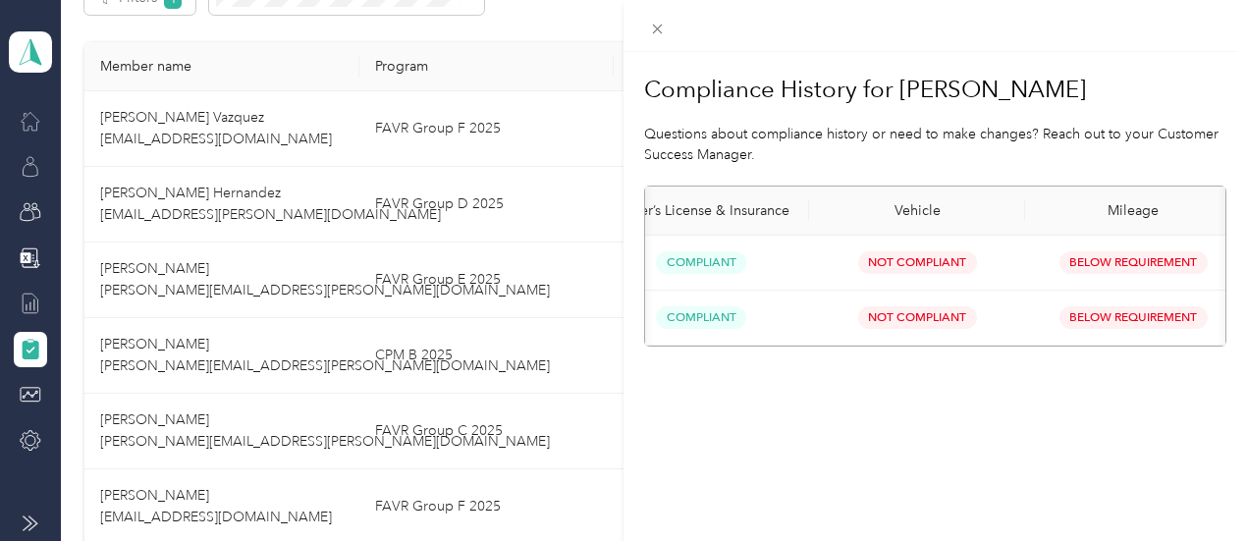
scroll to position [0, 199]
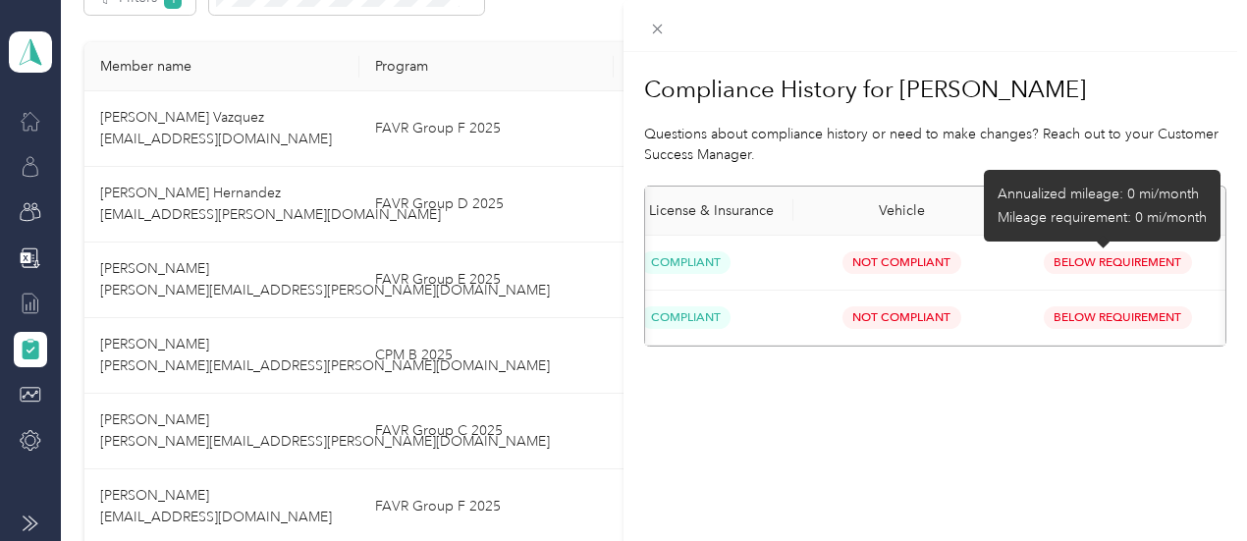
click at [1136, 258] on span "Below Requirement" at bounding box center [1118, 262] width 148 height 23
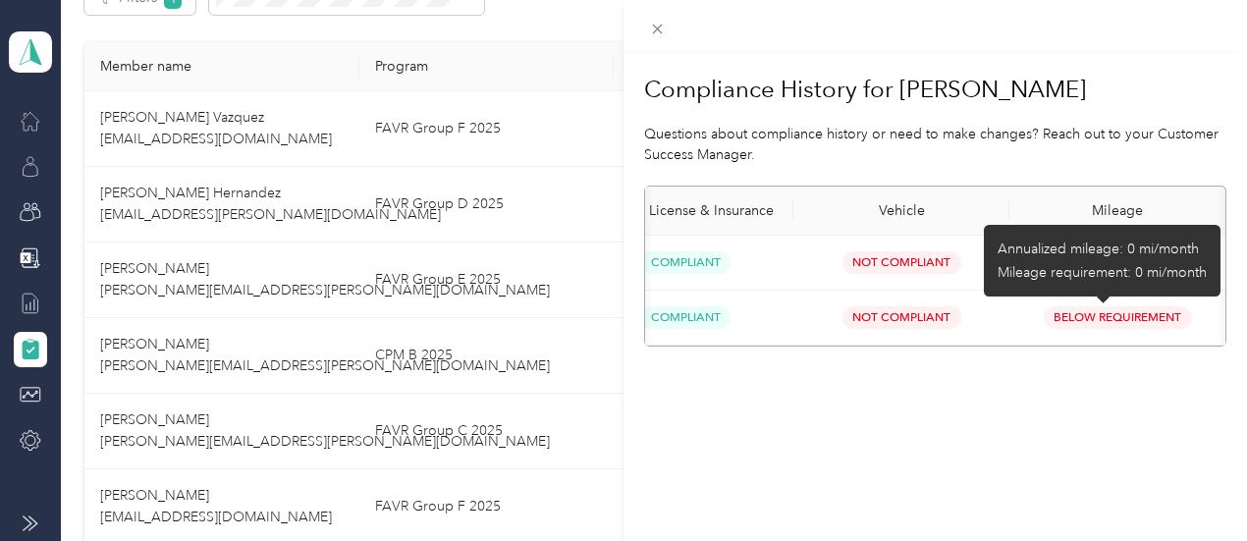
click at [1116, 319] on span "Below Requirement" at bounding box center [1118, 317] width 148 height 23
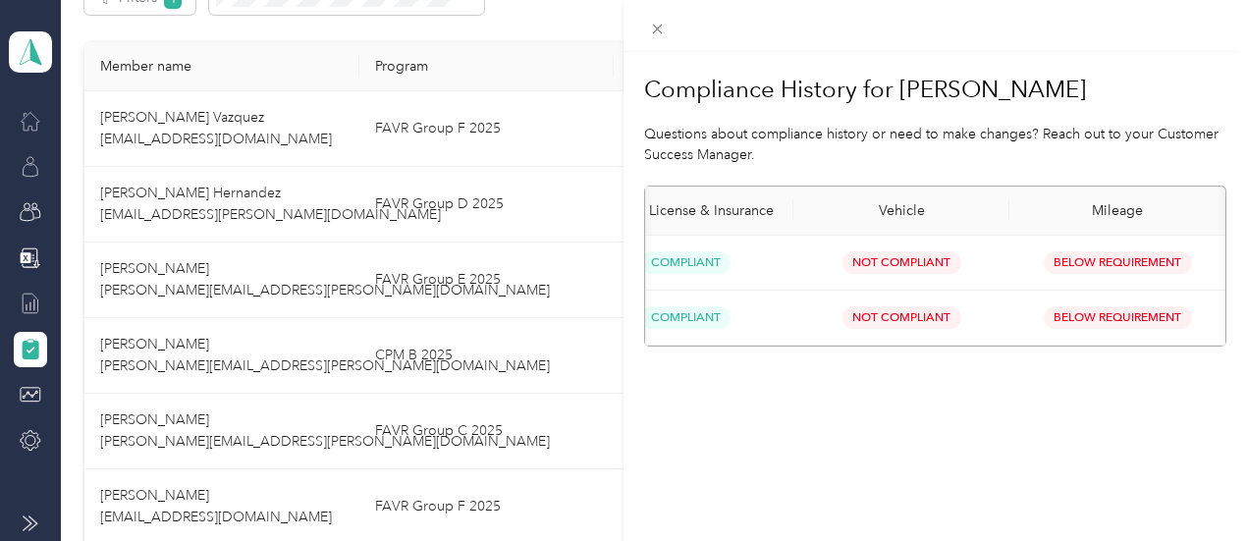
click at [737, 398] on div "Compliance History for [PERSON_NAME] Questions about compliance history or need…" at bounding box center [936, 322] width 624 height 541
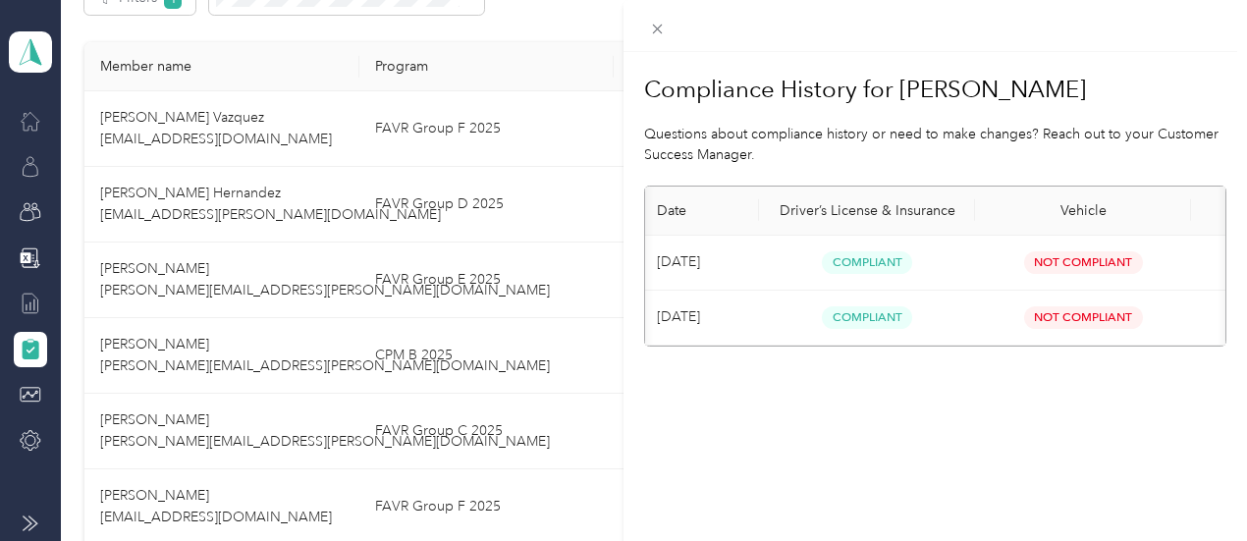
scroll to position [0, 0]
click at [654, 34] on icon at bounding box center [657, 29] width 17 height 17
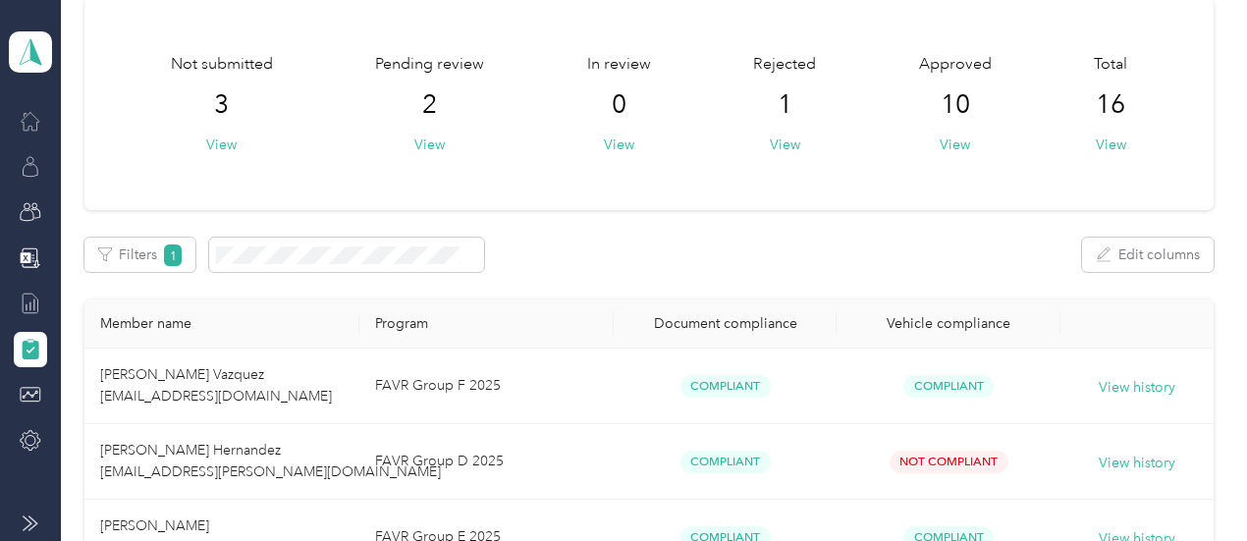
scroll to position [87, 0]
click at [780, 142] on button "View" at bounding box center [785, 146] width 30 height 21
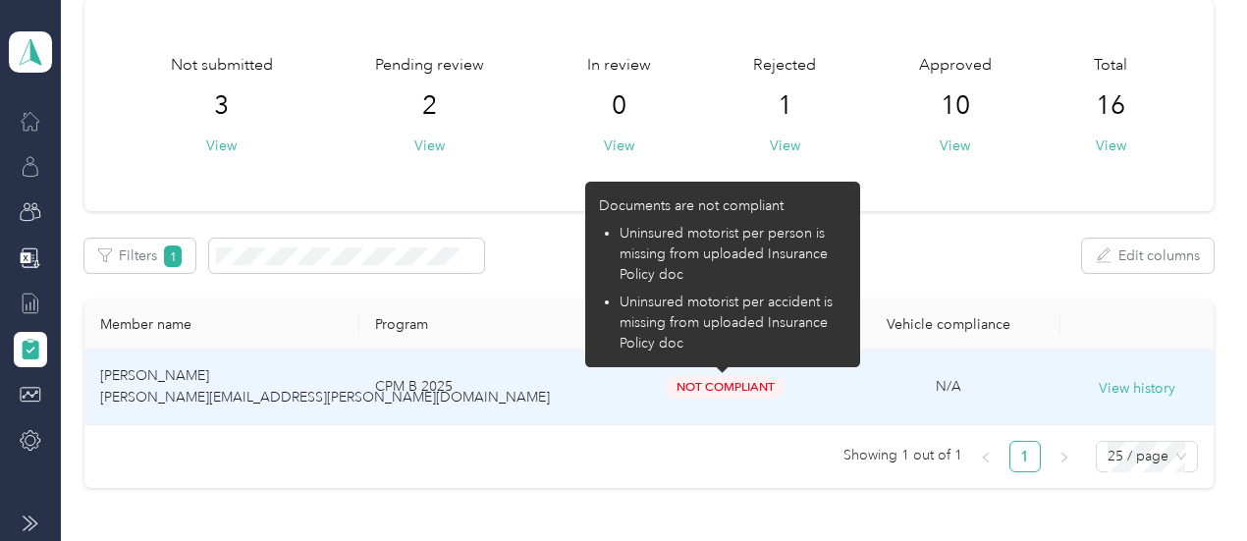
click at [728, 383] on span "Not Compliant" at bounding box center [725, 387] width 119 height 23
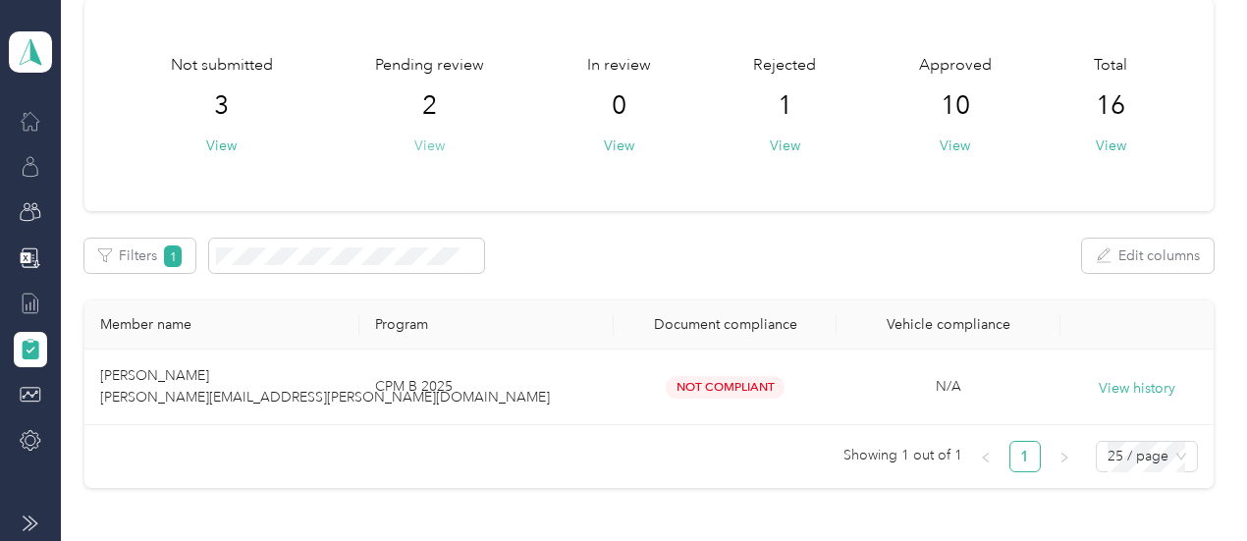
click at [430, 141] on button "View" at bounding box center [429, 146] width 30 height 21
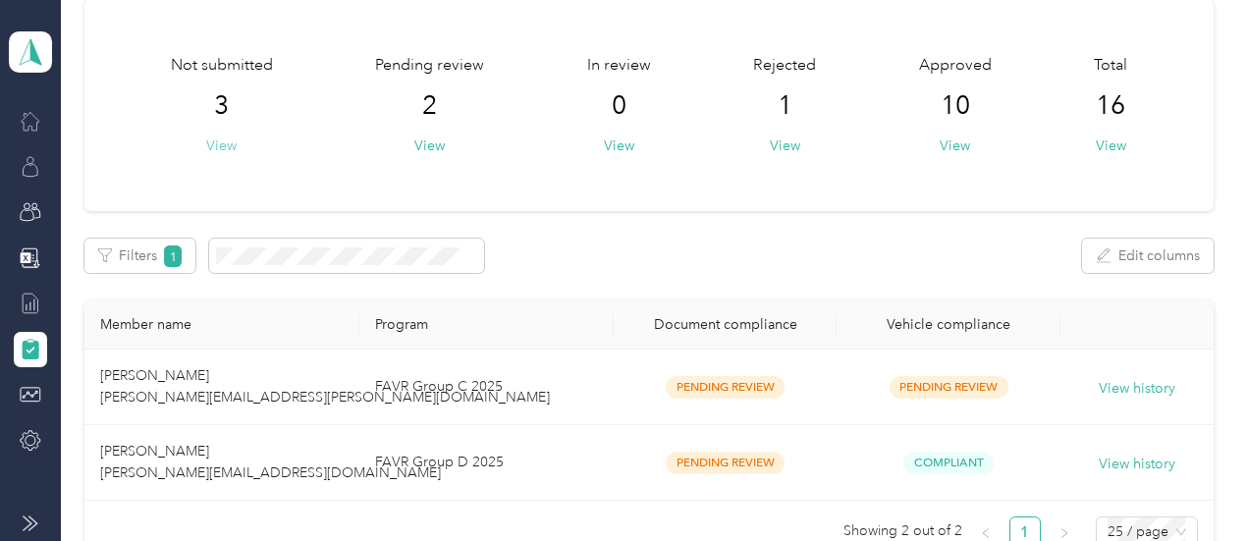
click at [217, 153] on button "View" at bounding box center [221, 146] width 30 height 21
